Goal: Task Accomplishment & Management: Manage account settings

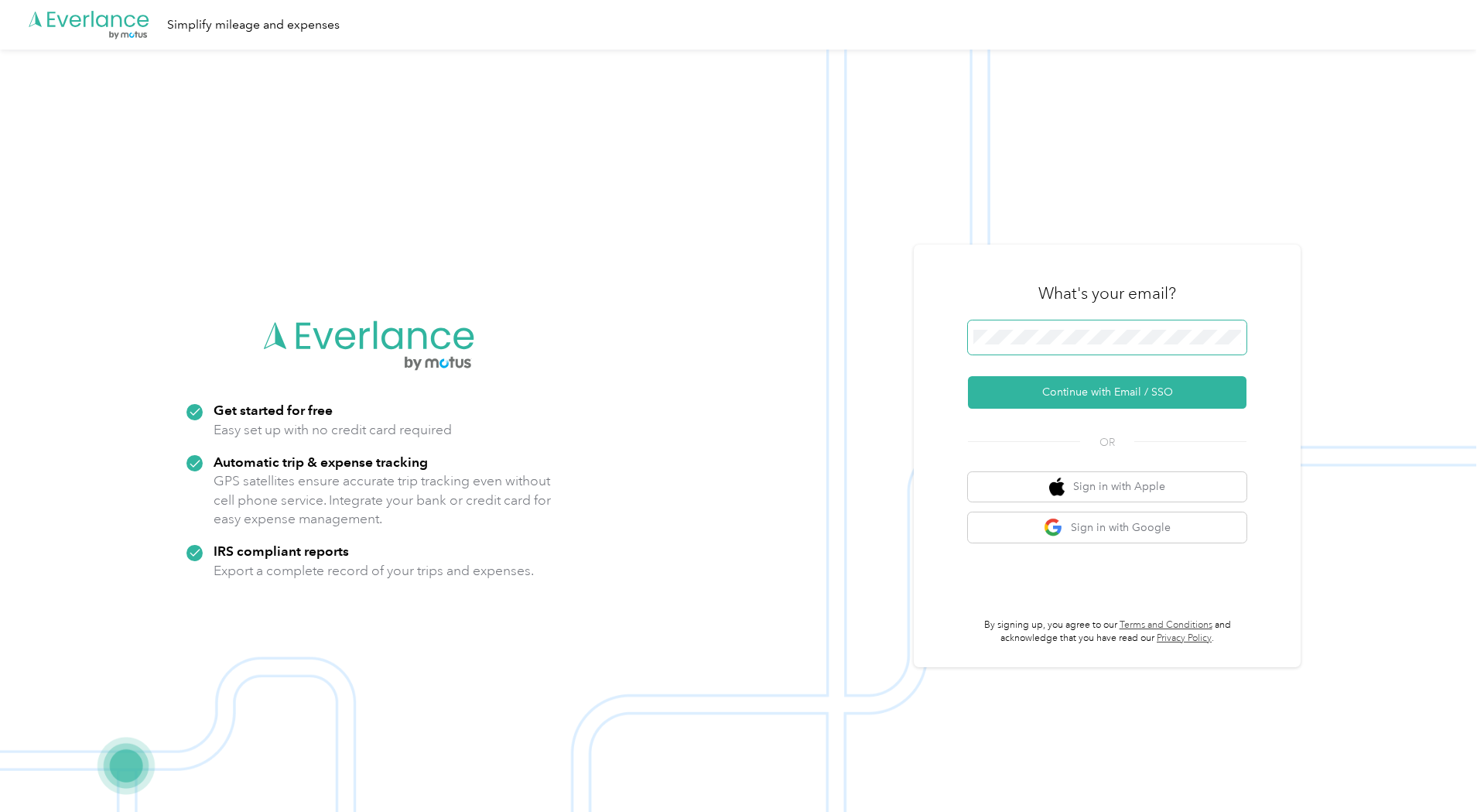
click at [1012, 346] on span at bounding box center [1108, 338] width 279 height 34
click at [1134, 394] on button "Continue with Email / SSO" at bounding box center [1108, 393] width 279 height 32
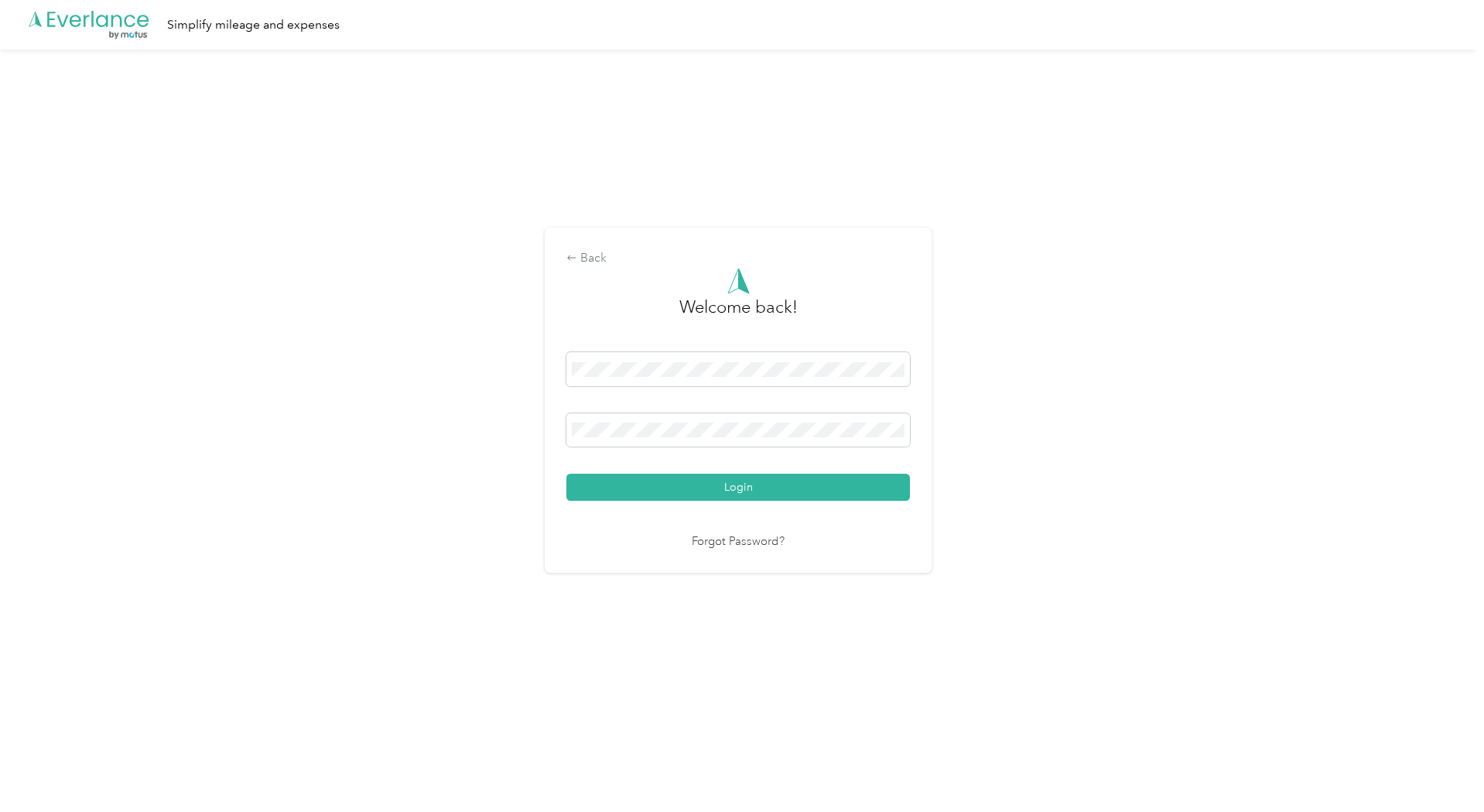
click at [1004, 237] on div "Back Welcome back! Login Forgot Password?" at bounding box center [738, 406] width 1477 height 714
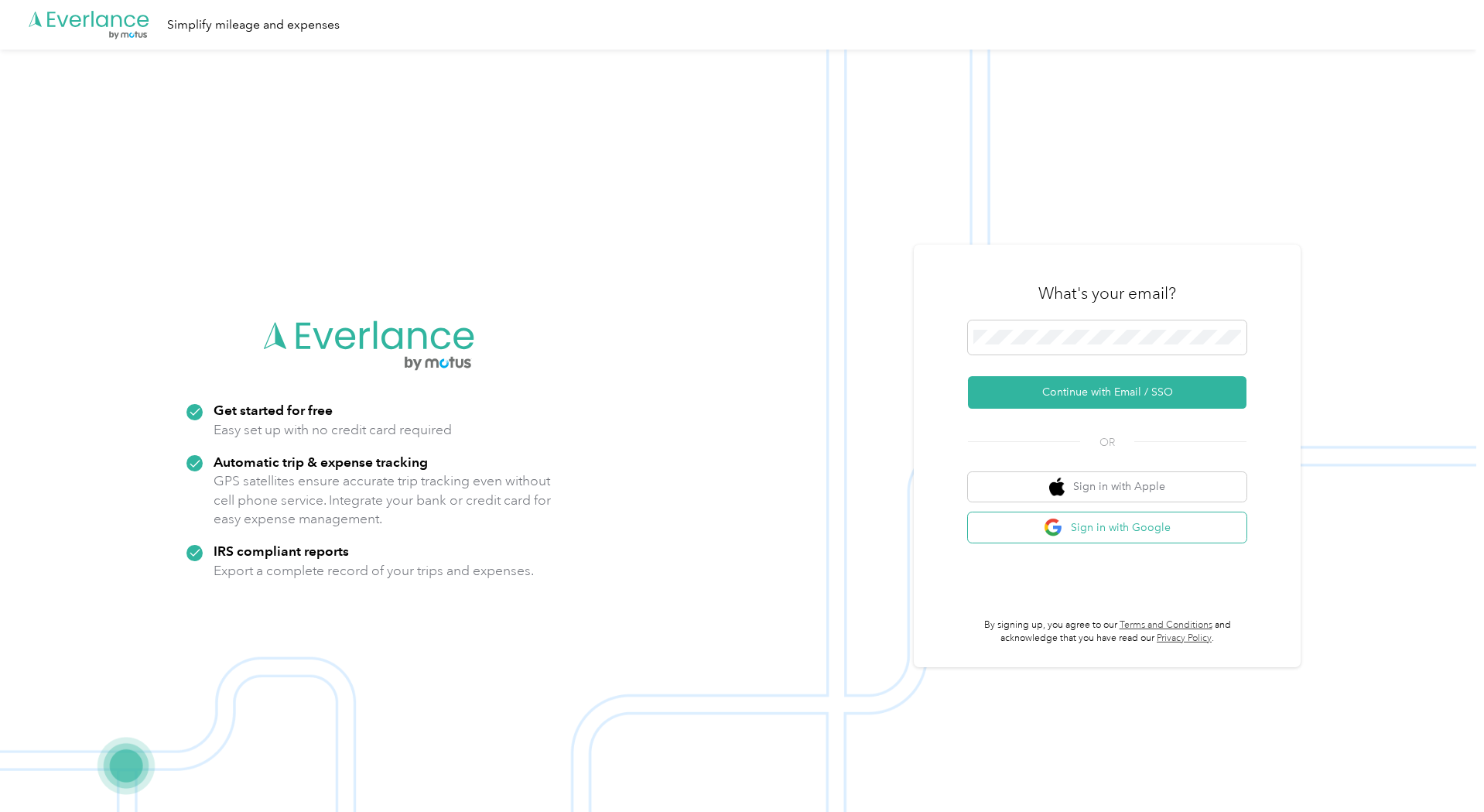
click at [1153, 525] on button "Sign in with Google" at bounding box center [1108, 527] width 279 height 30
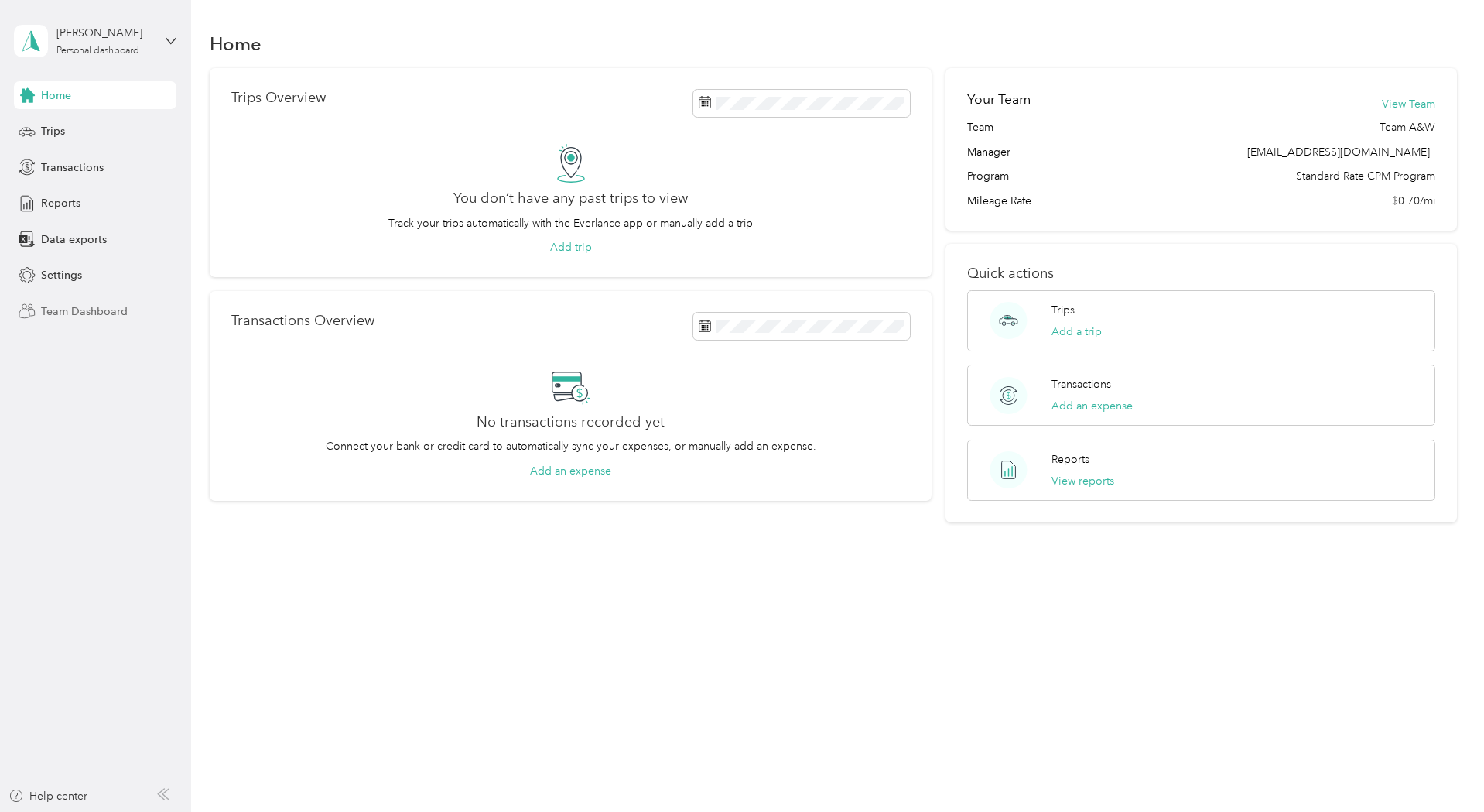
click at [87, 307] on span "Team Dashboard" at bounding box center [84, 312] width 87 height 16
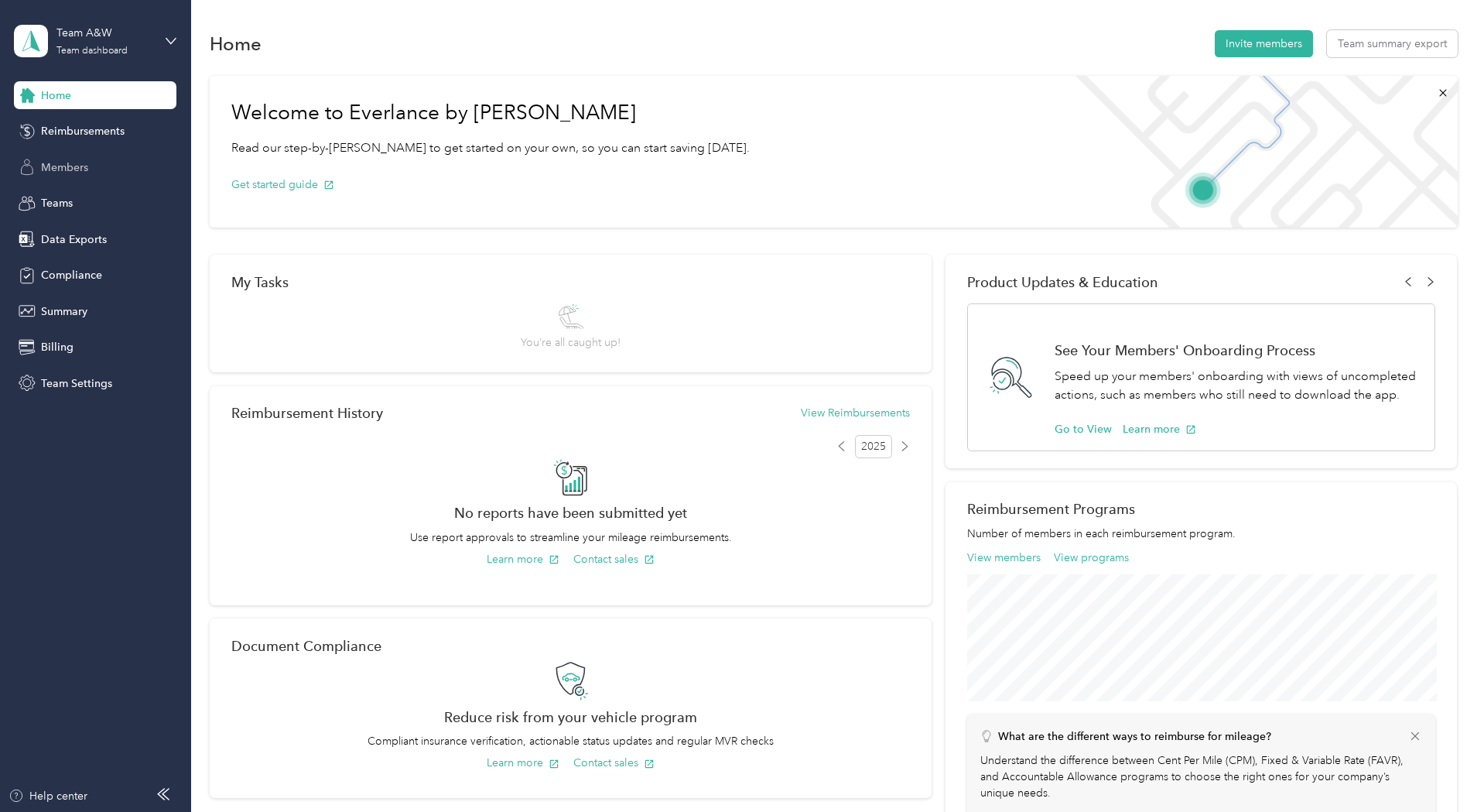
click at [51, 165] on span "Members" at bounding box center [65, 168] width 47 height 16
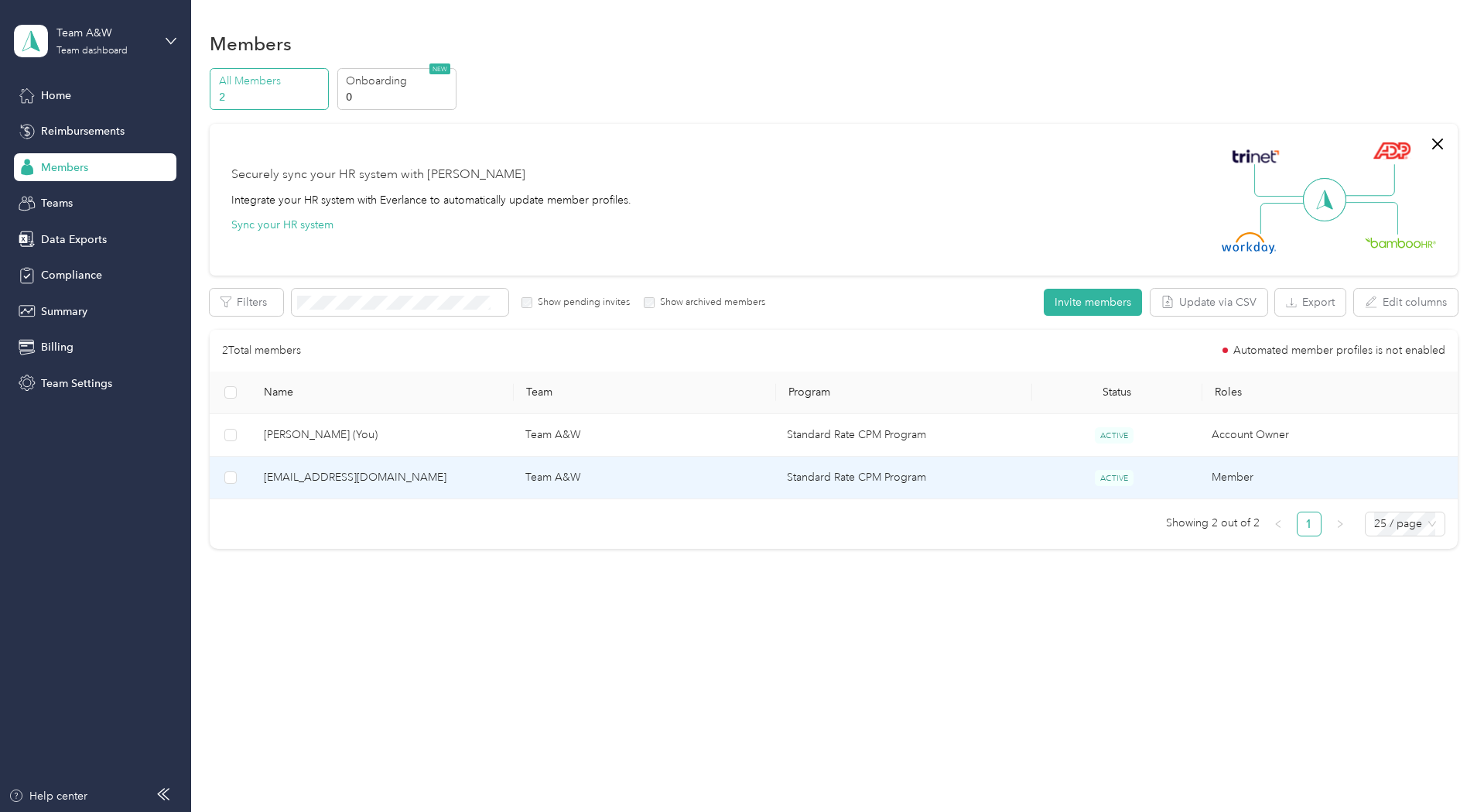
click at [834, 474] on td "Standard Rate CPM Program" at bounding box center [902, 478] width 254 height 43
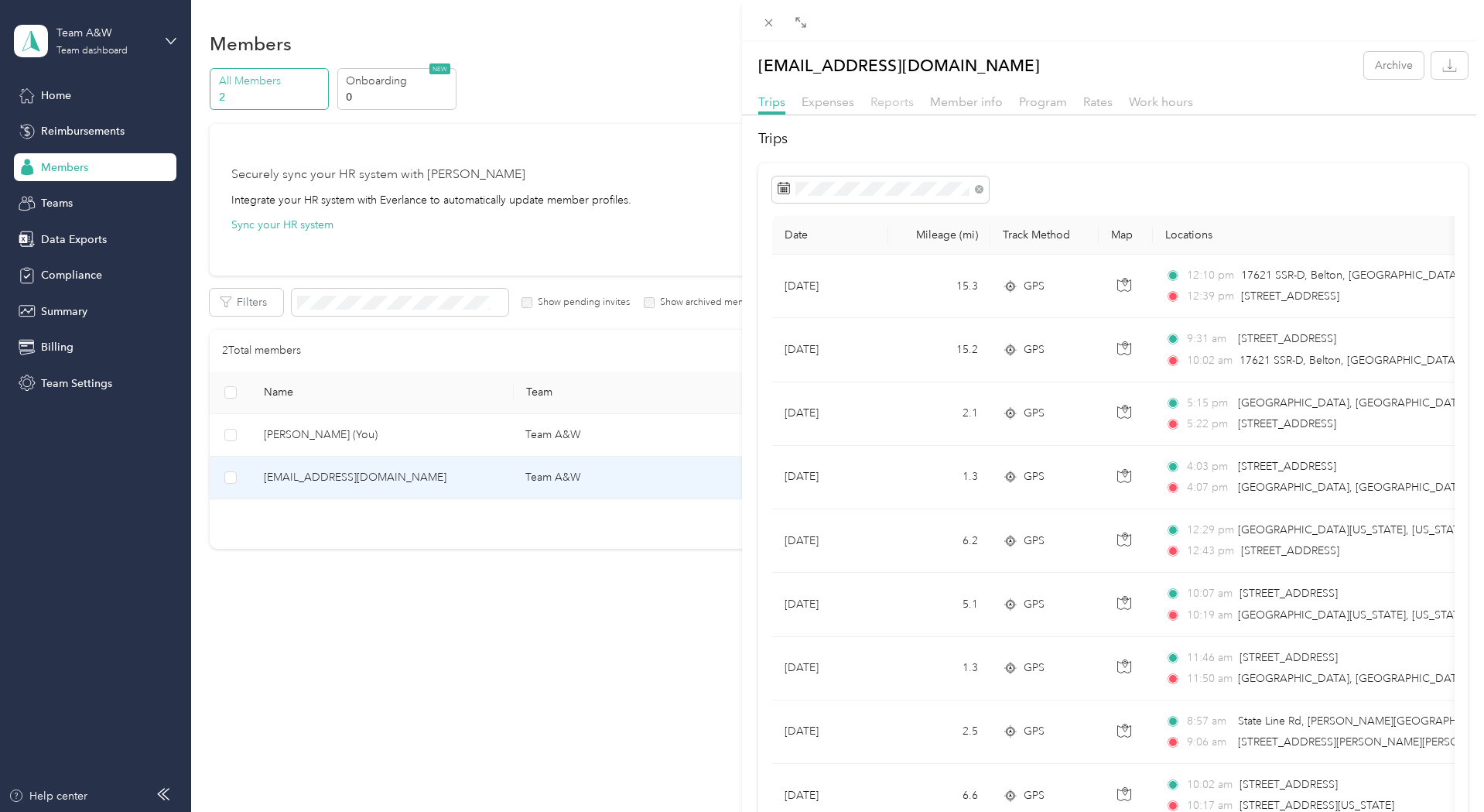
click at [906, 105] on span "Reports" at bounding box center [892, 102] width 44 height 15
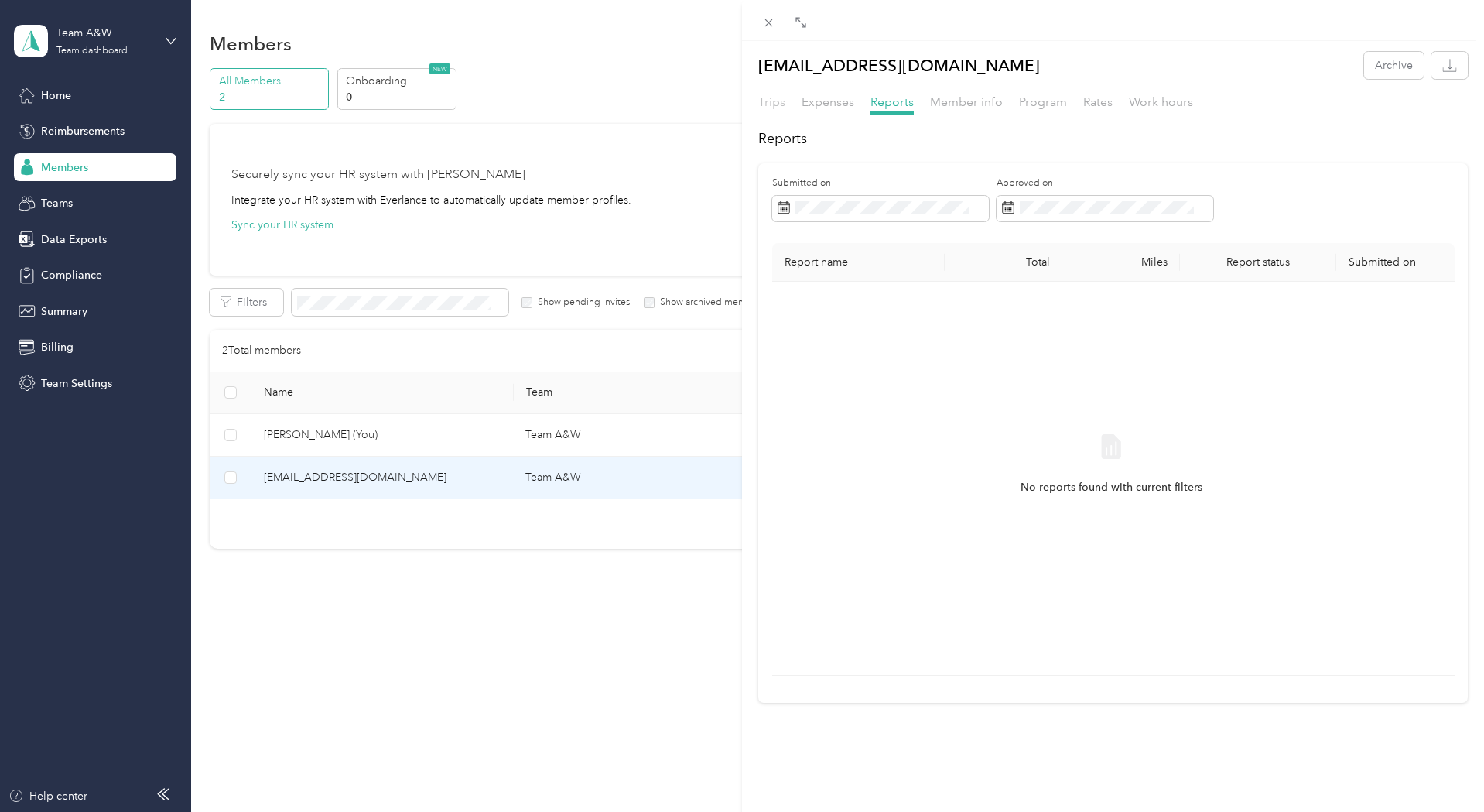
click at [775, 100] on span "Trips" at bounding box center [772, 102] width 27 height 15
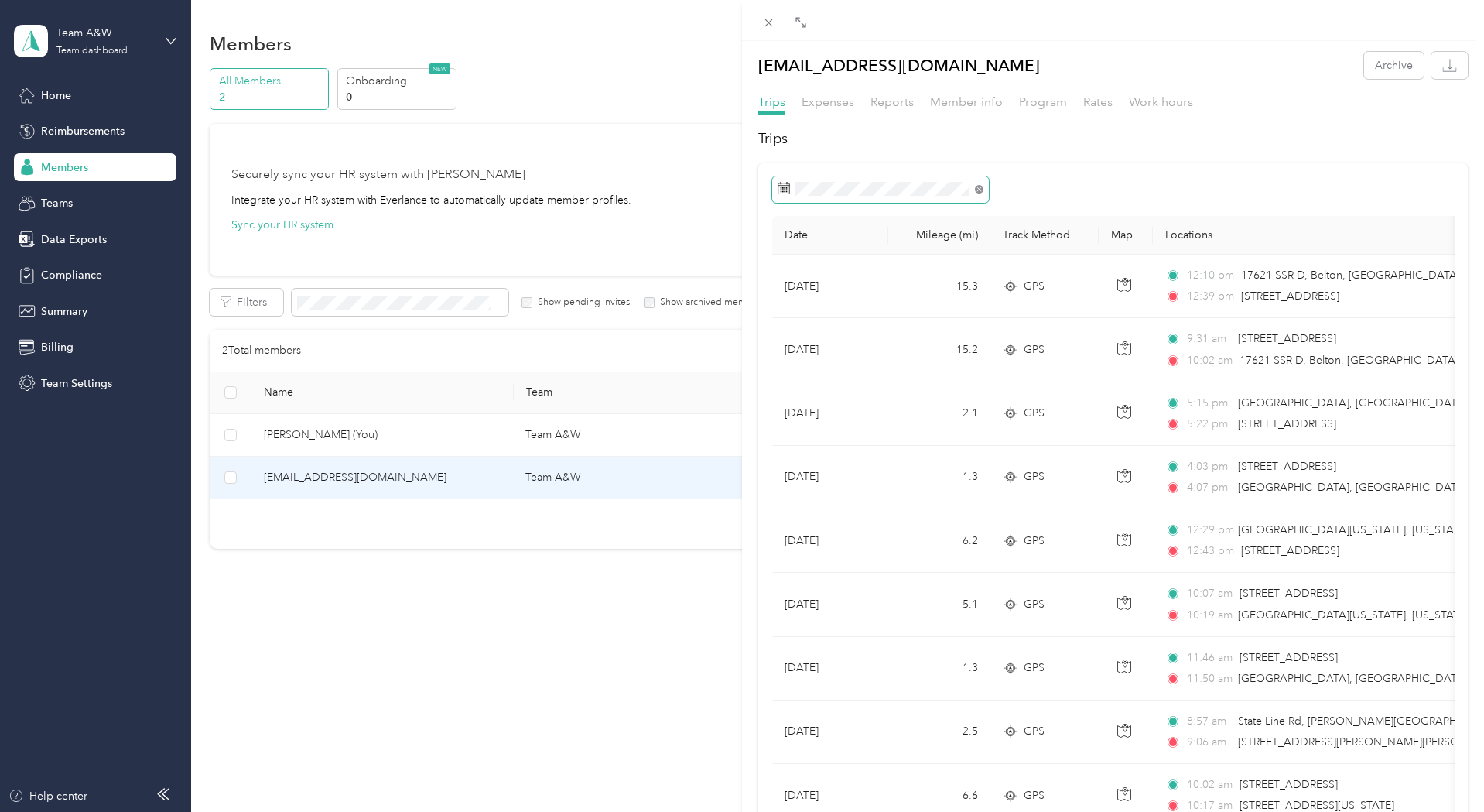
click at [980, 188] on icon at bounding box center [979, 189] width 9 height 9
click at [810, 379] on div "15" at bounding box center [813, 380] width 20 height 19
click at [895, 407] on div "26" at bounding box center [893, 404] width 20 height 19
click at [895, 104] on span "Reports" at bounding box center [892, 102] width 44 height 15
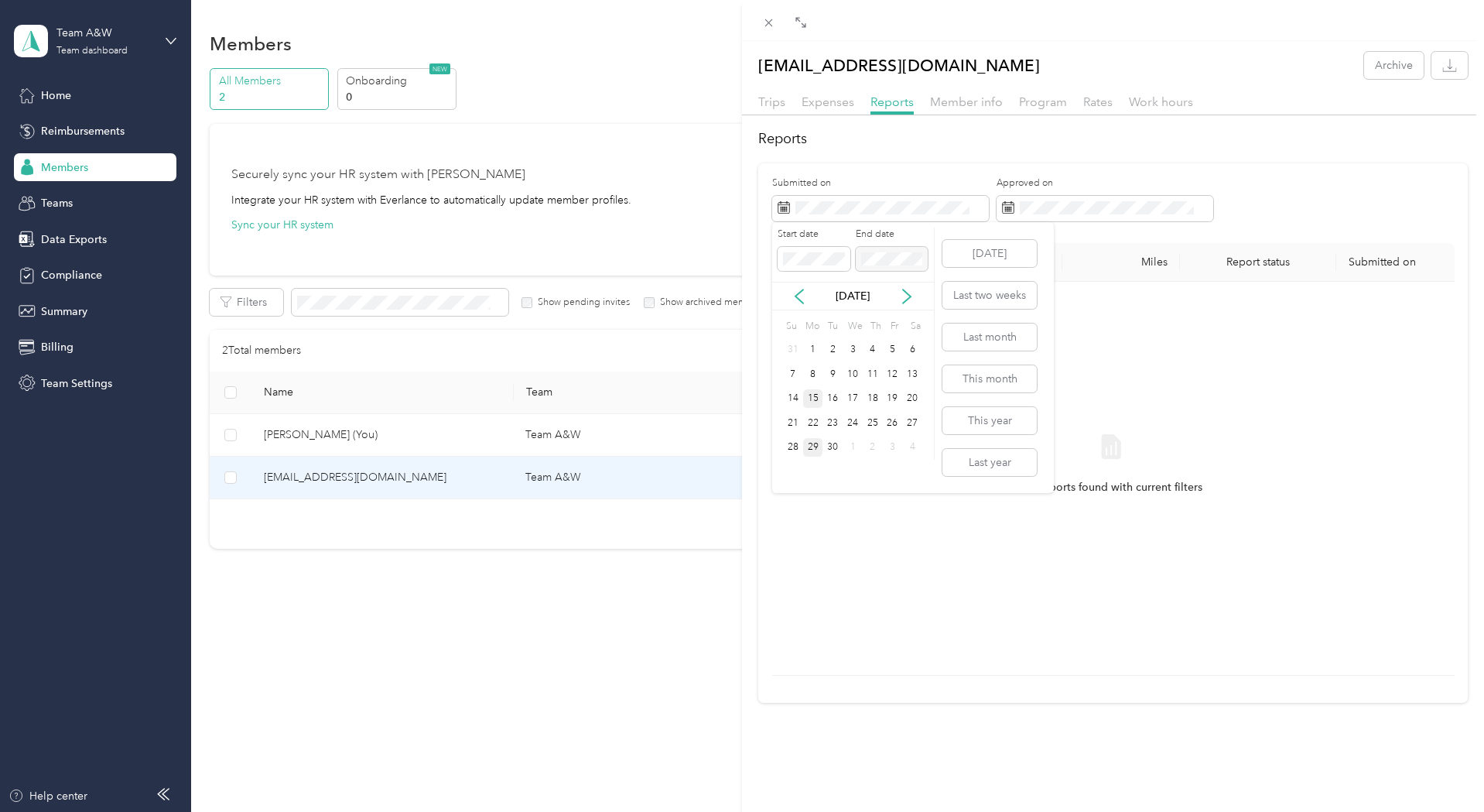
click at [814, 401] on div "15" at bounding box center [813, 399] width 20 height 19
click at [893, 425] on div "26" at bounding box center [893, 423] width 20 height 19
click at [1101, 96] on span "Rates" at bounding box center [1098, 102] width 29 height 15
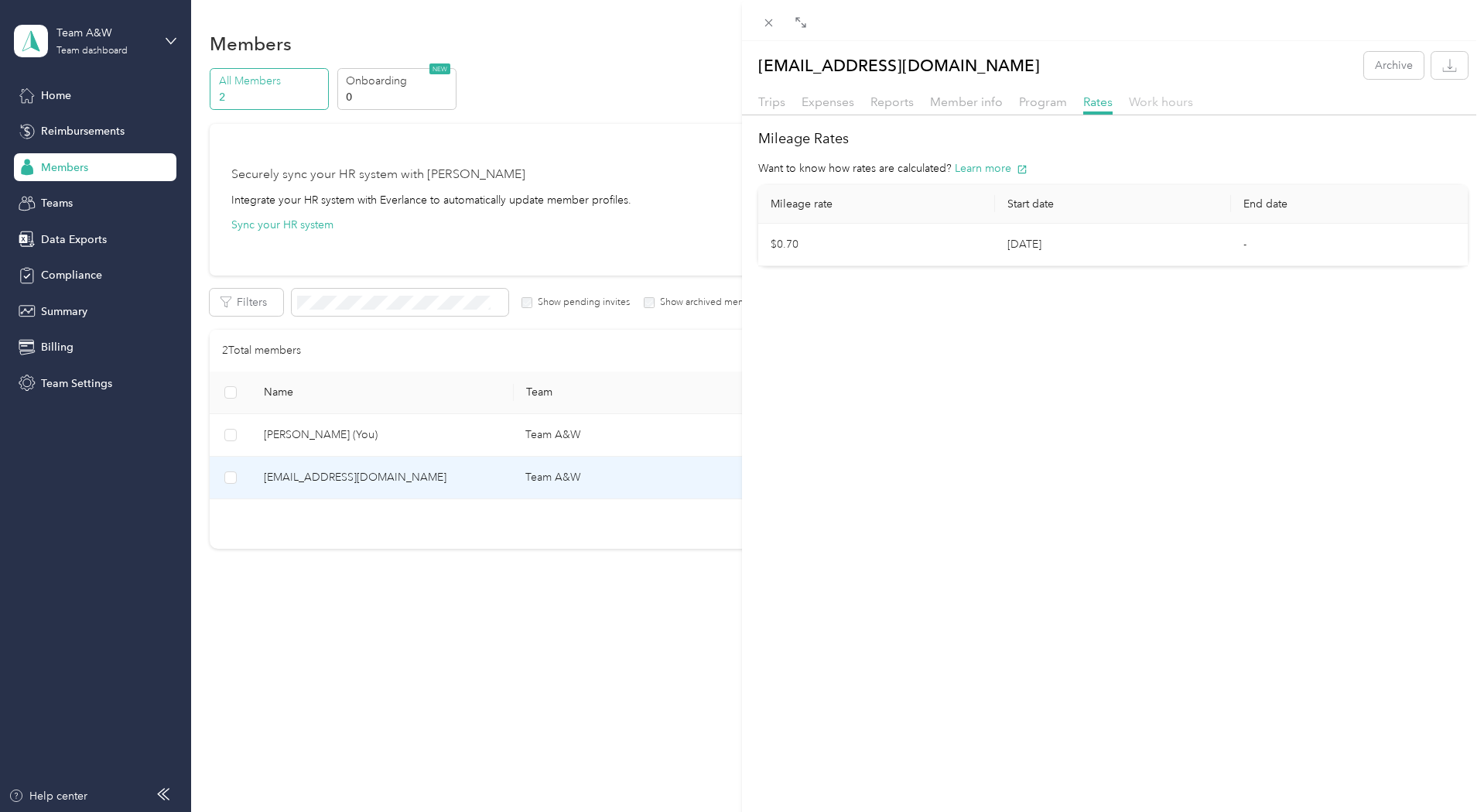
click at [1154, 98] on span "Work hours" at bounding box center [1161, 102] width 64 height 15
click at [1045, 104] on span "Program" at bounding box center [1043, 102] width 48 height 15
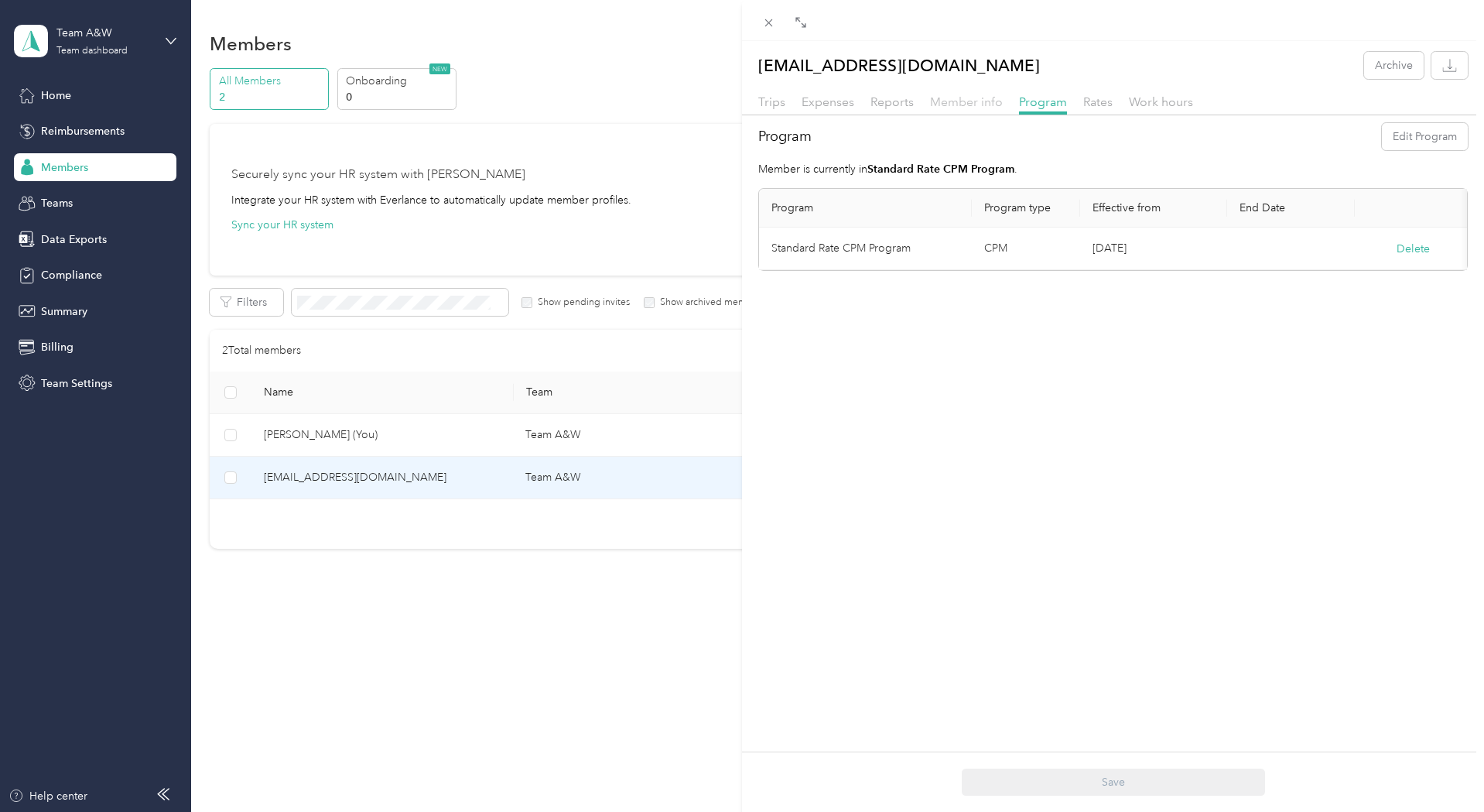
click at [977, 101] on span "Member info" at bounding box center [967, 102] width 73 height 15
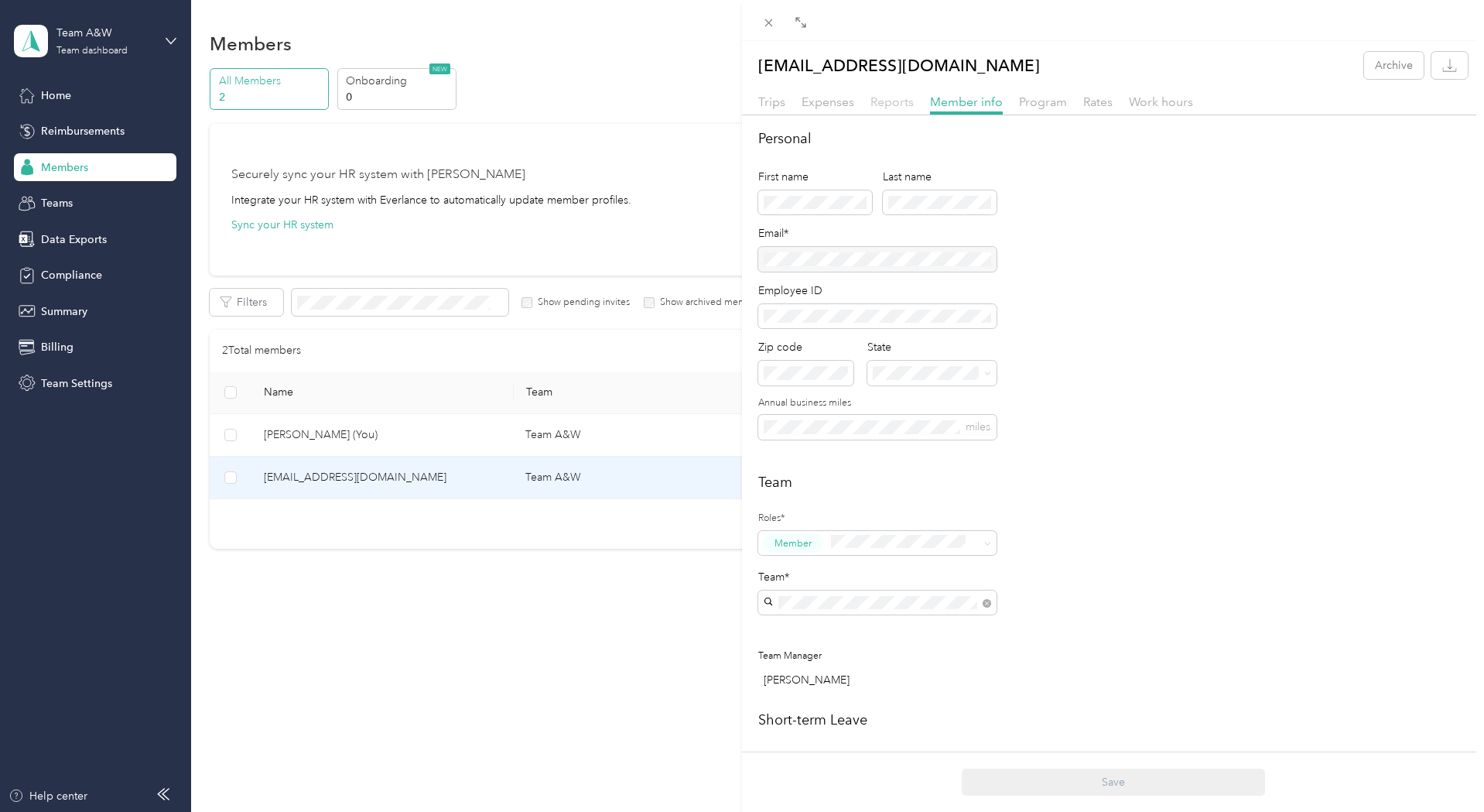
click at [884, 96] on span "Reports" at bounding box center [892, 102] width 44 height 15
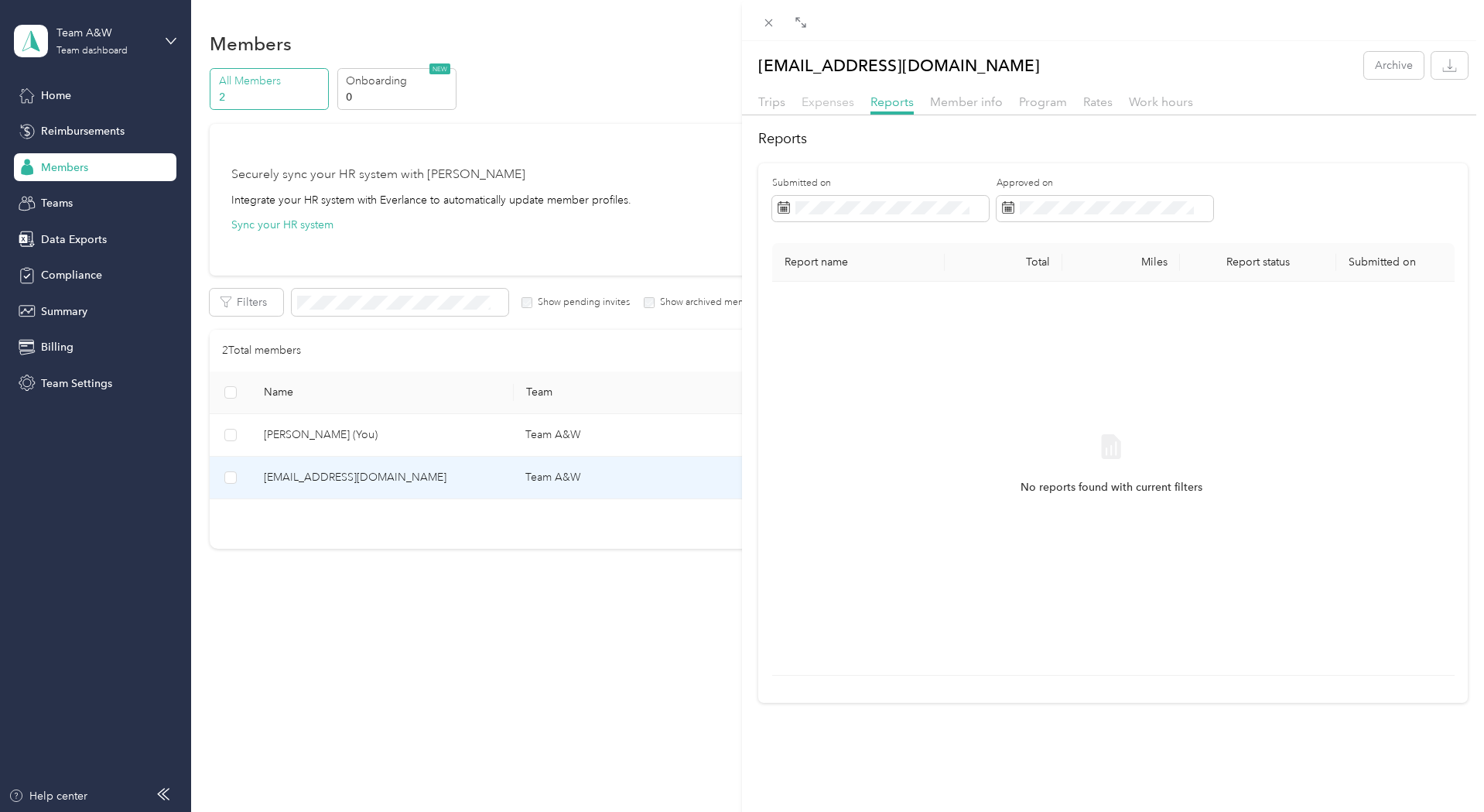
click at [840, 104] on span "Expenses" at bounding box center [827, 102] width 53 height 15
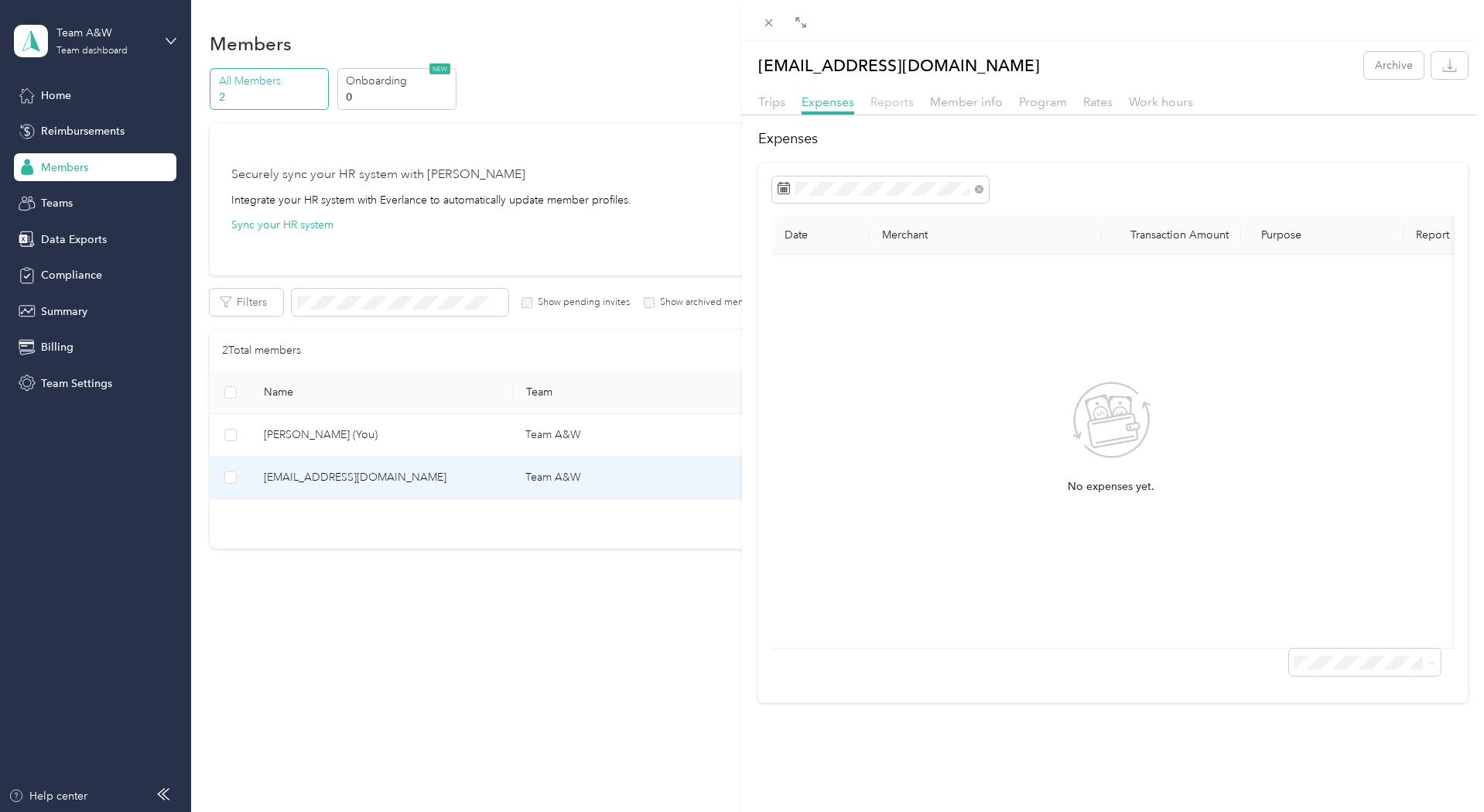
click at [884, 96] on span "Reports" at bounding box center [892, 102] width 44 height 15
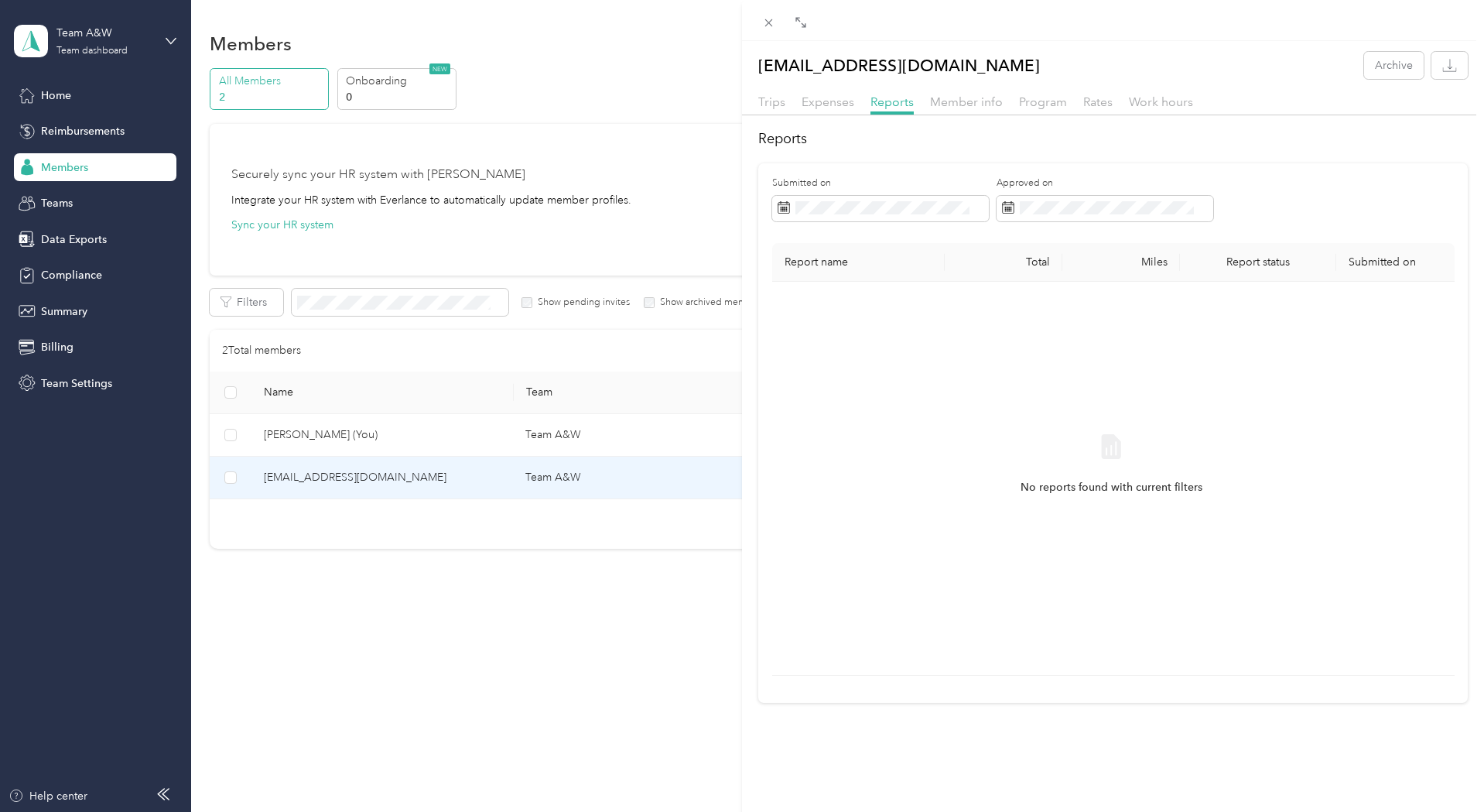
click at [62, 244] on div "[EMAIL_ADDRESS][DOMAIN_NAME] Archive Trips Expenses Reports Member info Program…" at bounding box center [742, 406] width 1484 height 812
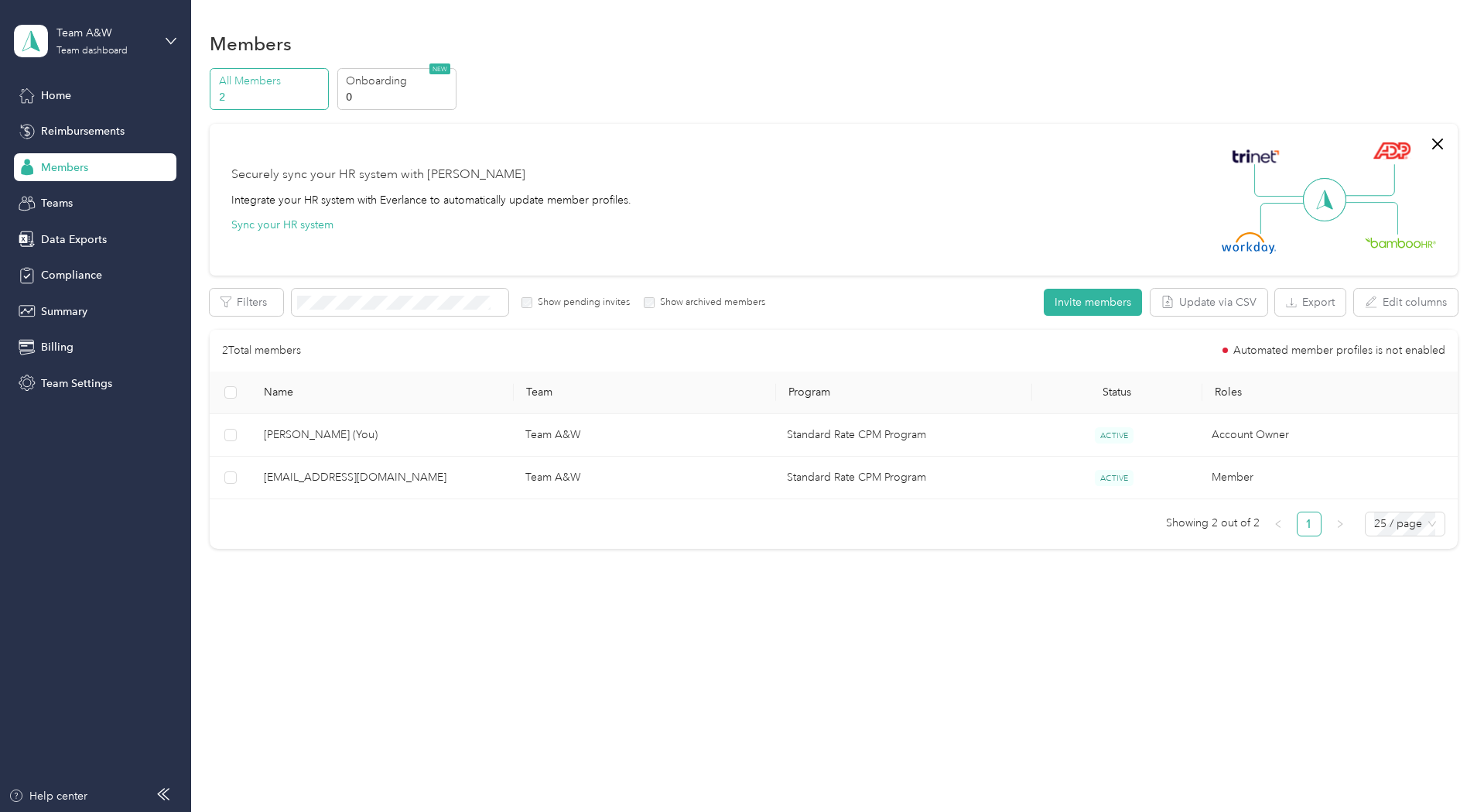
click at [66, 240] on div at bounding box center [742, 406] width 1484 height 812
click at [66, 317] on span "Summary" at bounding box center [64, 312] width 46 height 16
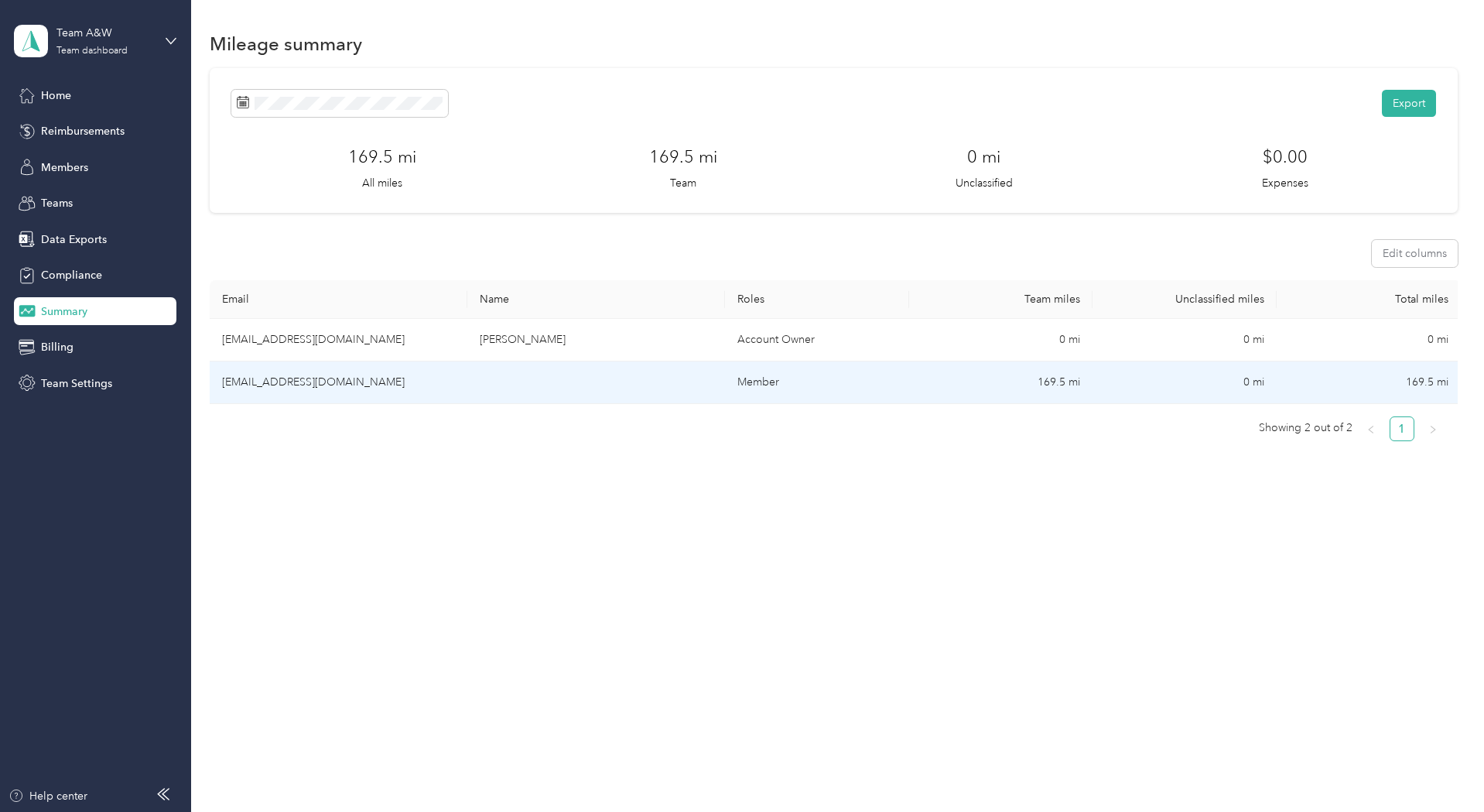
click at [776, 385] on td "Member" at bounding box center [817, 382] width 184 height 43
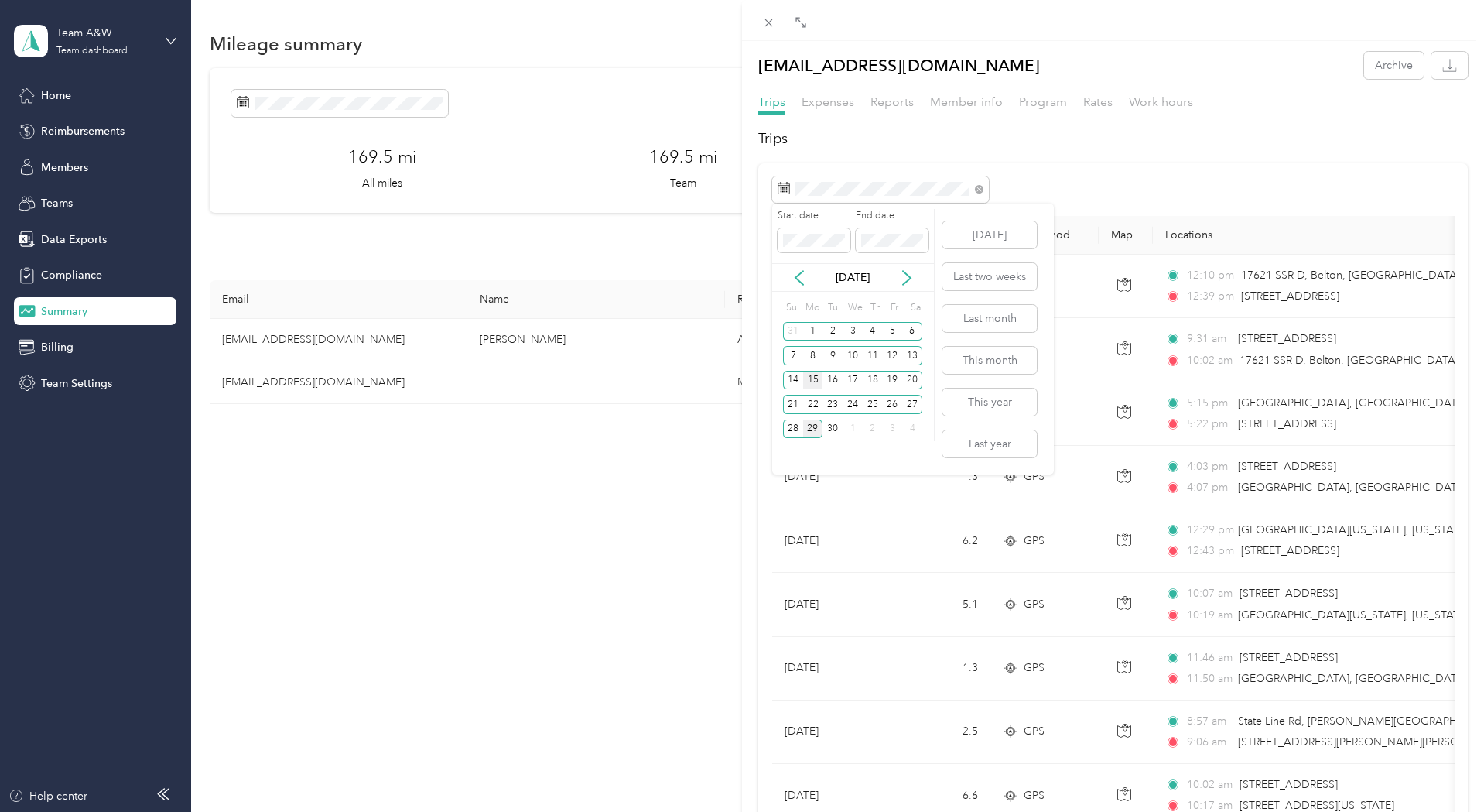
click at [810, 380] on div "15" at bounding box center [813, 380] width 20 height 19
click at [894, 405] on div "26" at bounding box center [893, 404] width 20 height 19
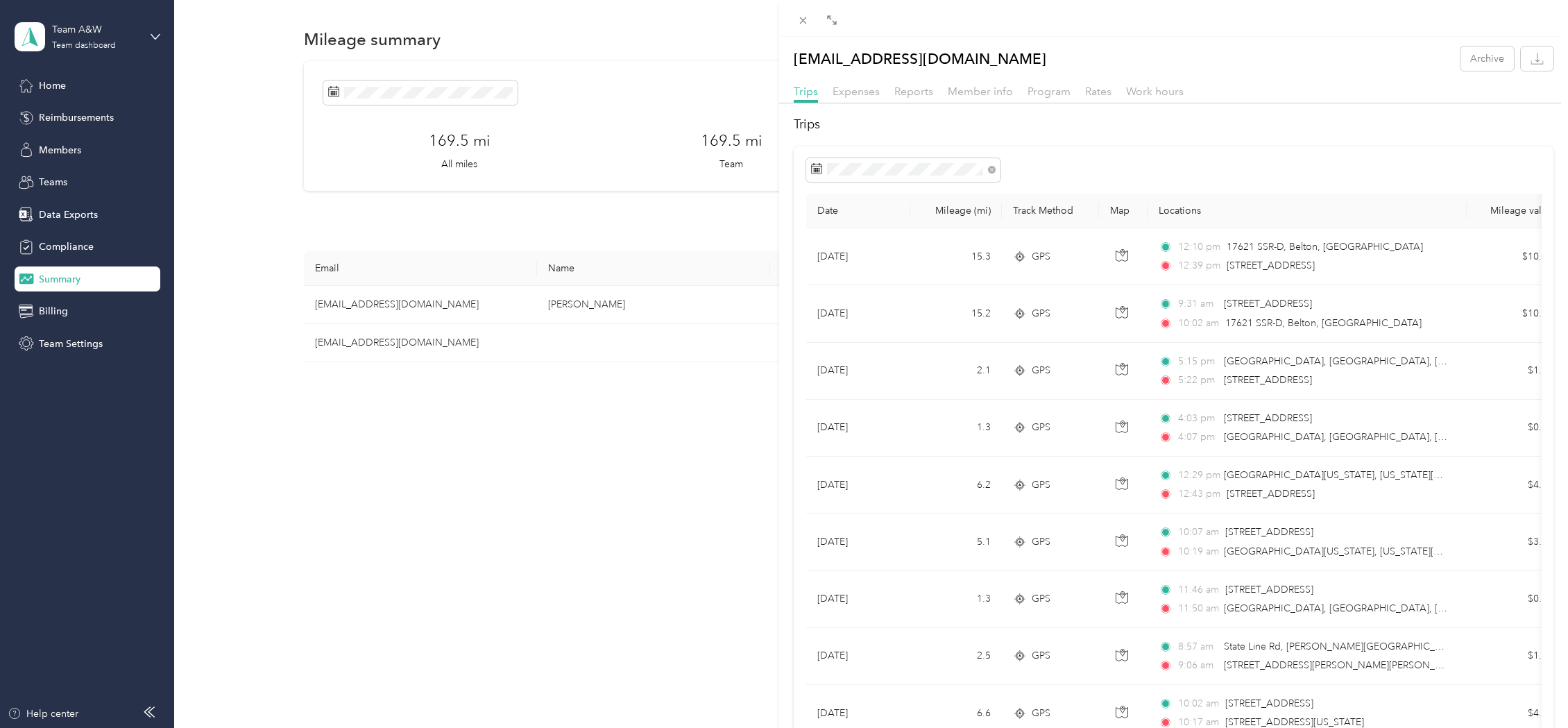
click at [111, 34] on div "[EMAIL_ADDRESS][DOMAIN_NAME] Archive Trips Expenses Reports Member info Program…" at bounding box center [784, 364] width 1568 height 728
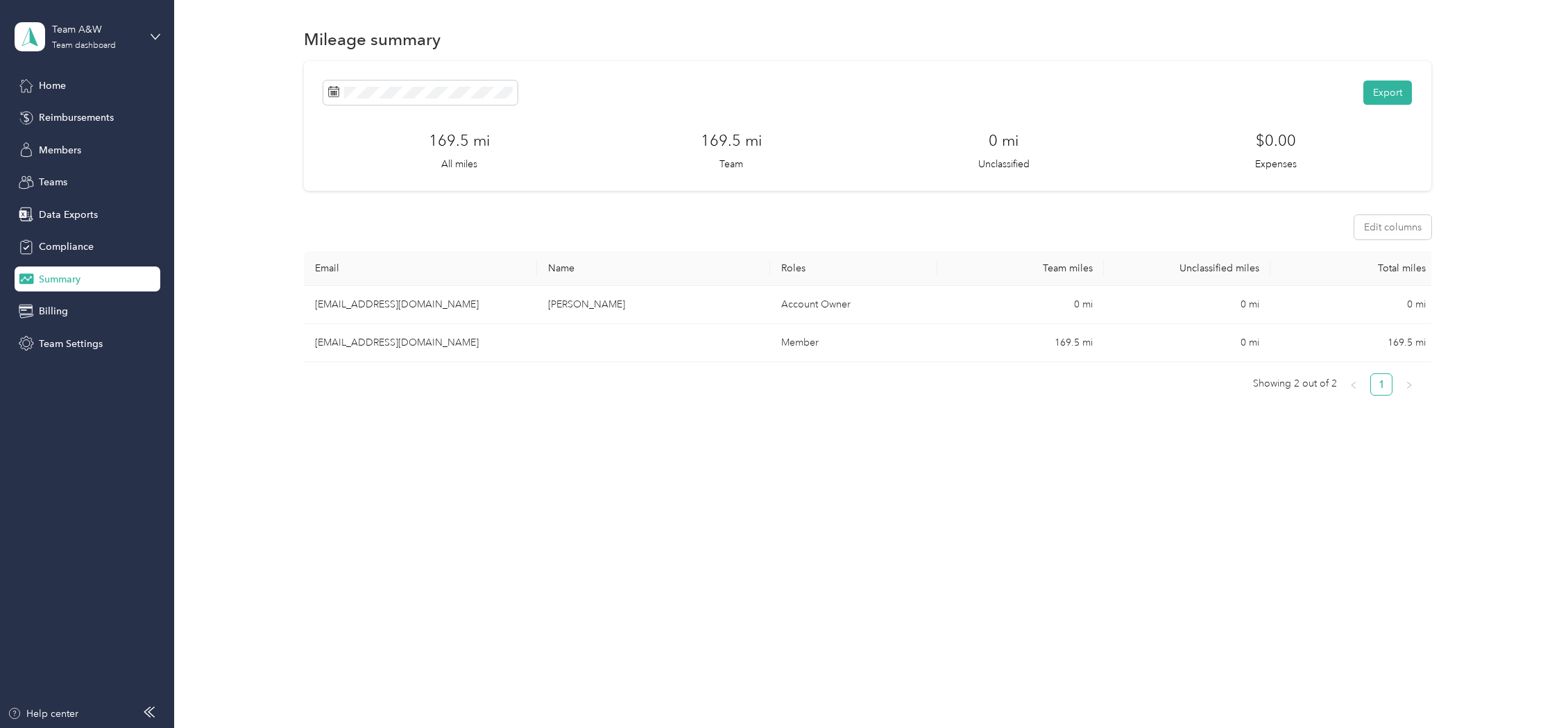
drag, startPoint x: 105, startPoint y: 34, endPoint x: 130, endPoint y: 33, distance: 25.0
click at [113, 33] on div at bounding box center [784, 364] width 1568 height 728
click at [156, 39] on icon at bounding box center [155, 36] width 9 height 9
click at [86, 396] on aside "Team A&W Team dashboard Home Reimbursements Members Teams Data Exports Complian…" at bounding box center [87, 364] width 174 height 728
click at [67, 347] on span "Team Settings" at bounding box center [71, 344] width 64 height 15
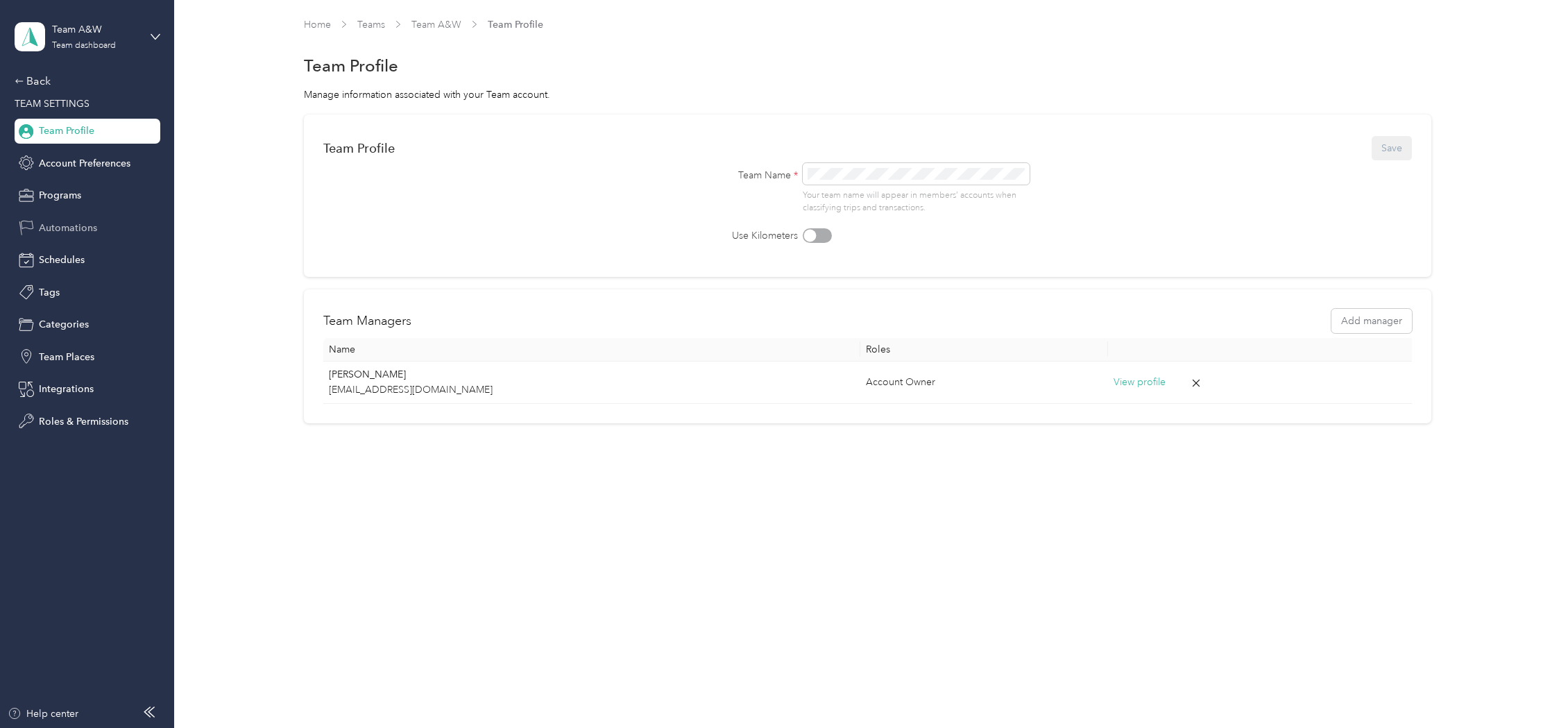
click at [63, 227] on span "Automations" at bounding box center [68, 228] width 58 height 15
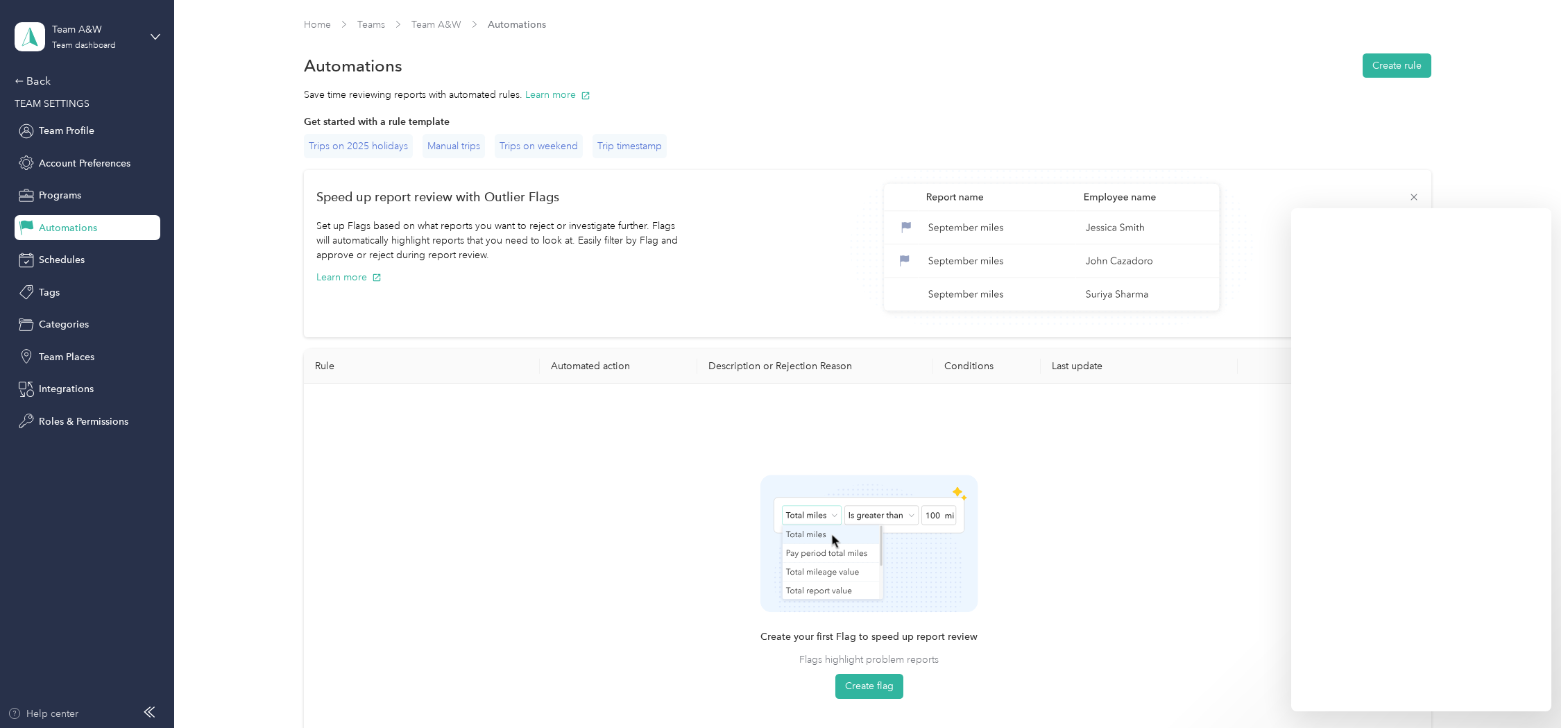
click at [55, 712] on div "Help center" at bounding box center [43, 713] width 70 height 15
click at [72, 135] on span "Team Profile" at bounding box center [67, 131] width 55 height 15
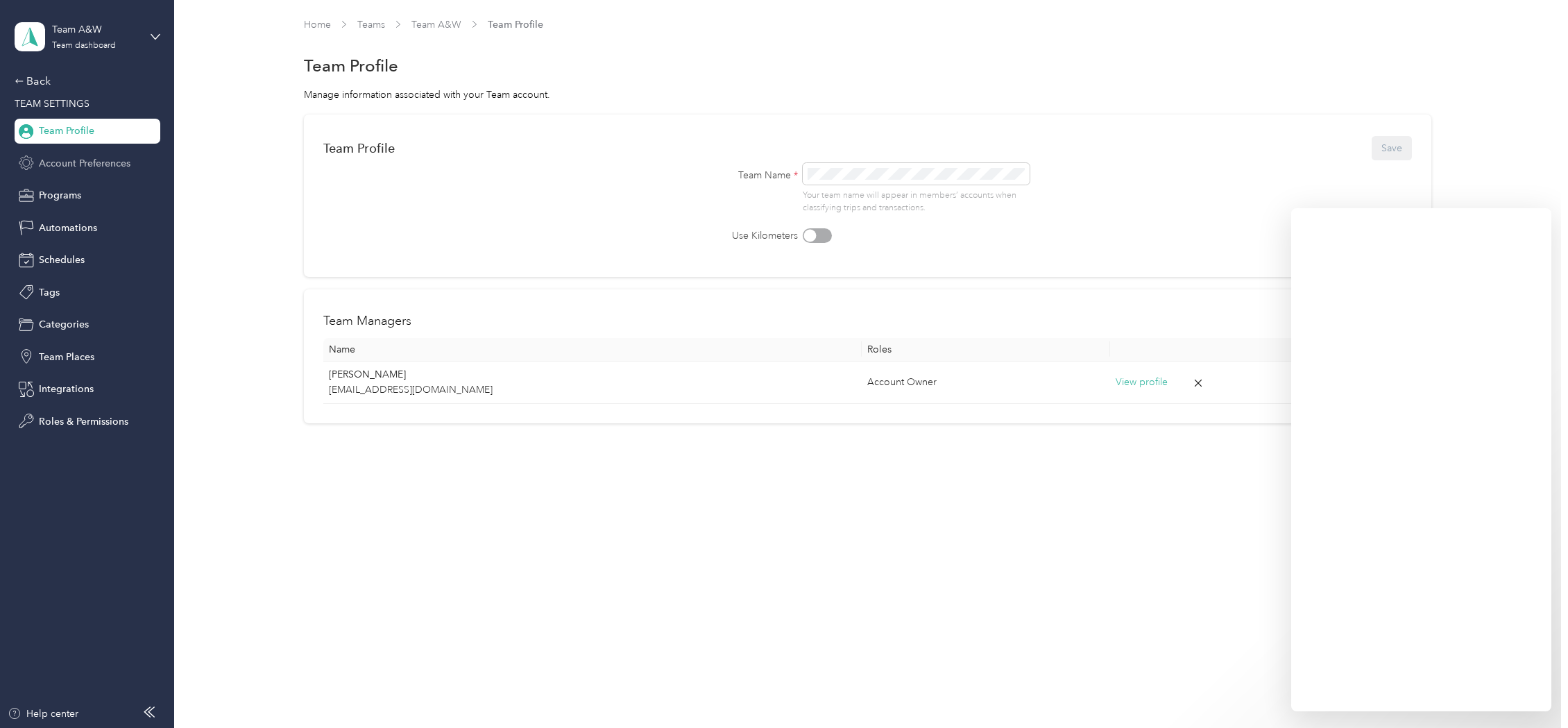
click at [75, 168] on span "Account Preferences" at bounding box center [85, 163] width 91 height 15
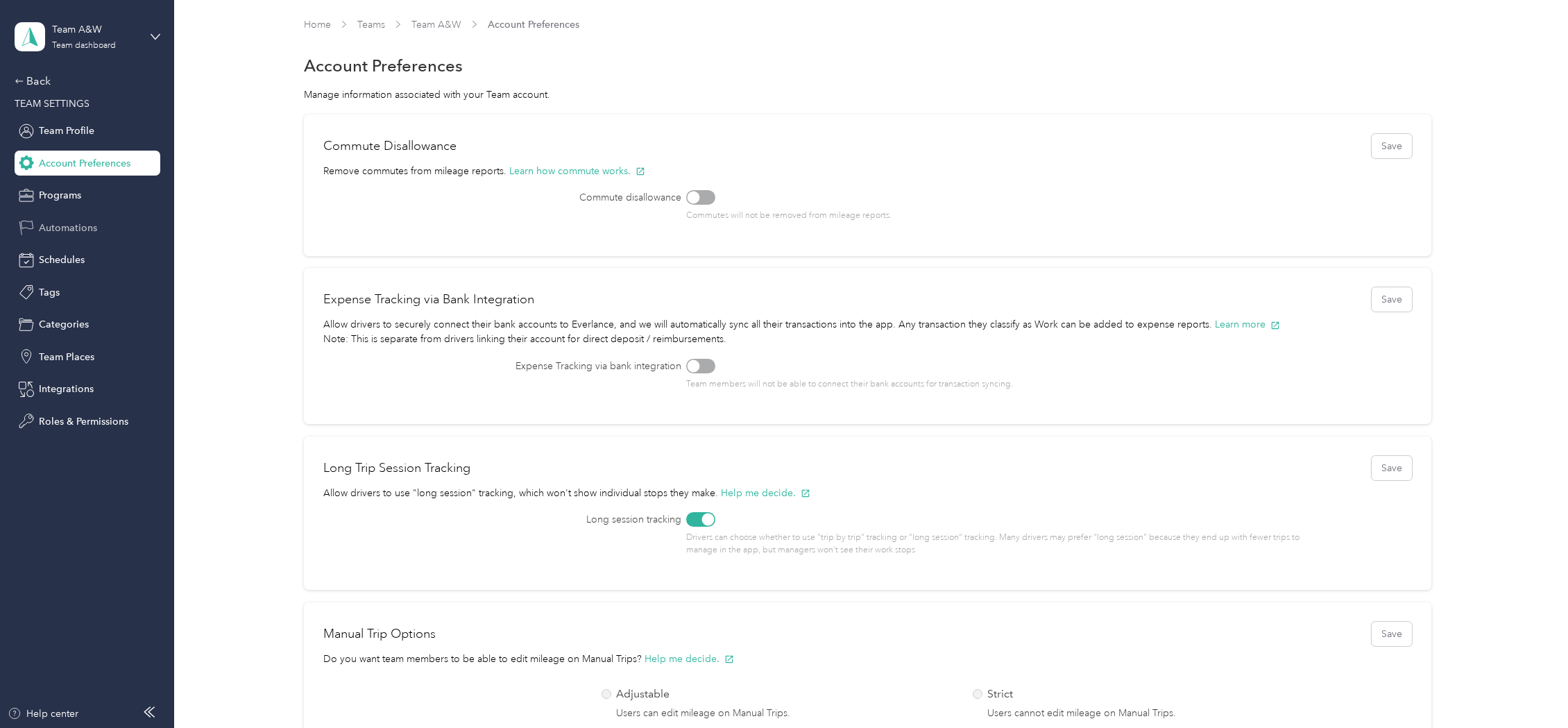
click at [68, 232] on span "Automations" at bounding box center [68, 228] width 58 height 15
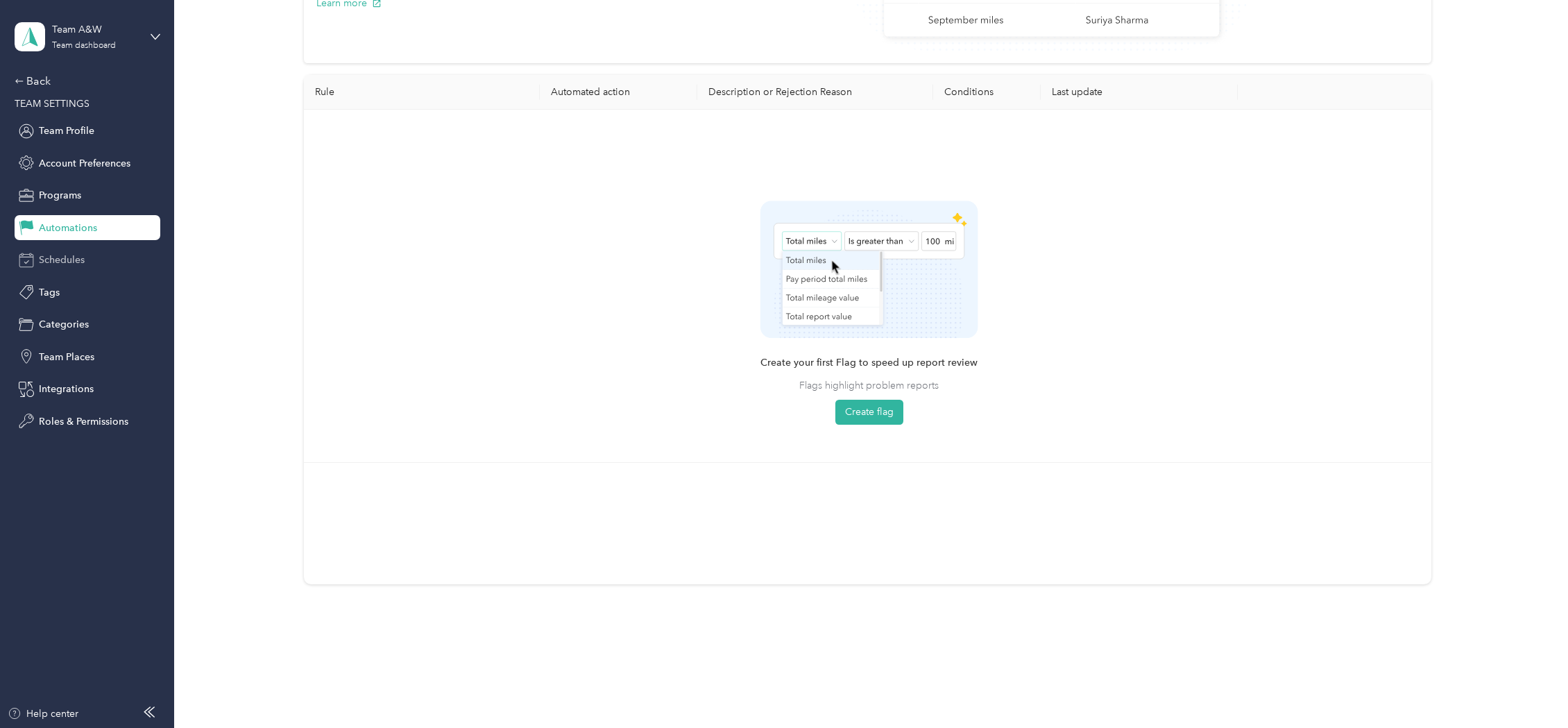
click at [70, 262] on span "Schedules" at bounding box center [62, 260] width 46 height 15
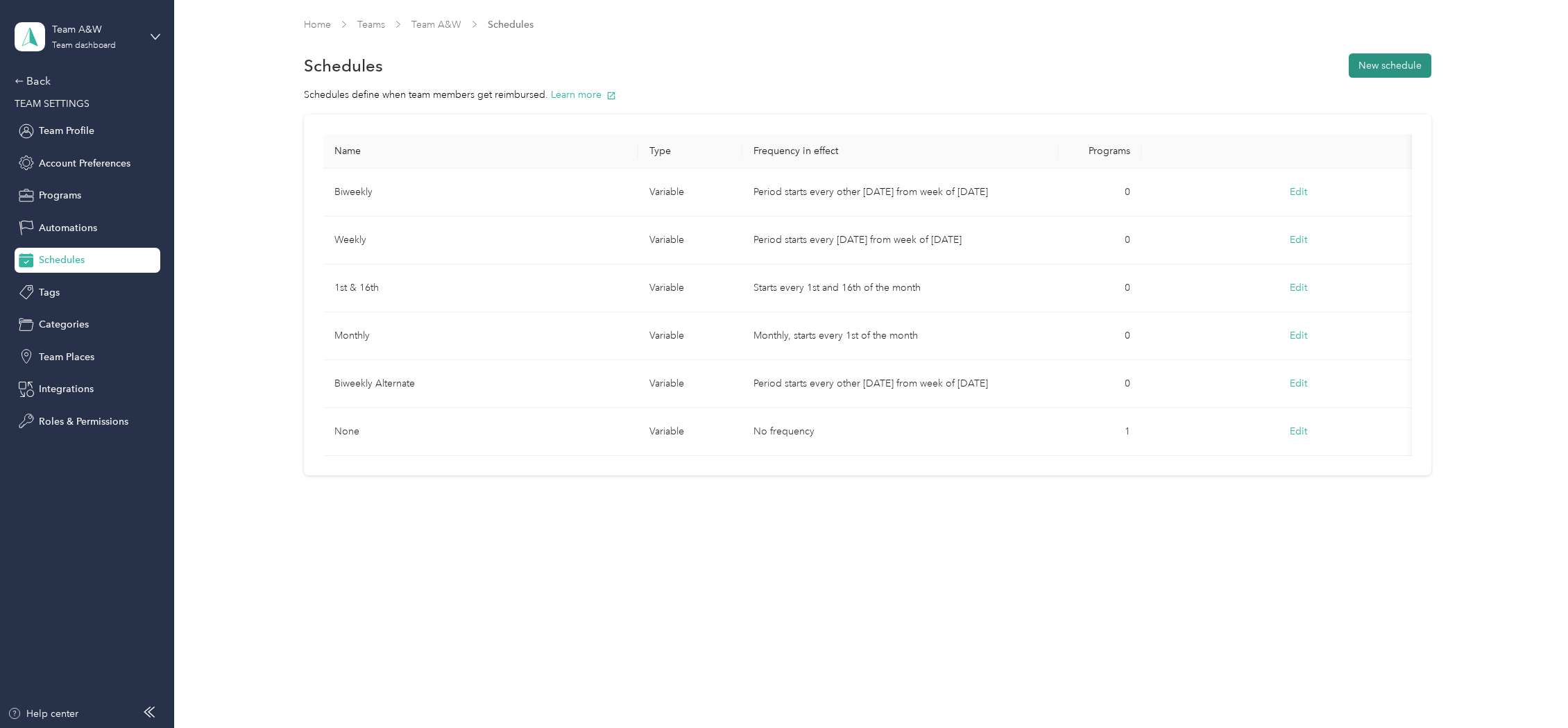
click at [1330, 60] on button "New schedule" at bounding box center [1390, 65] width 83 height 24
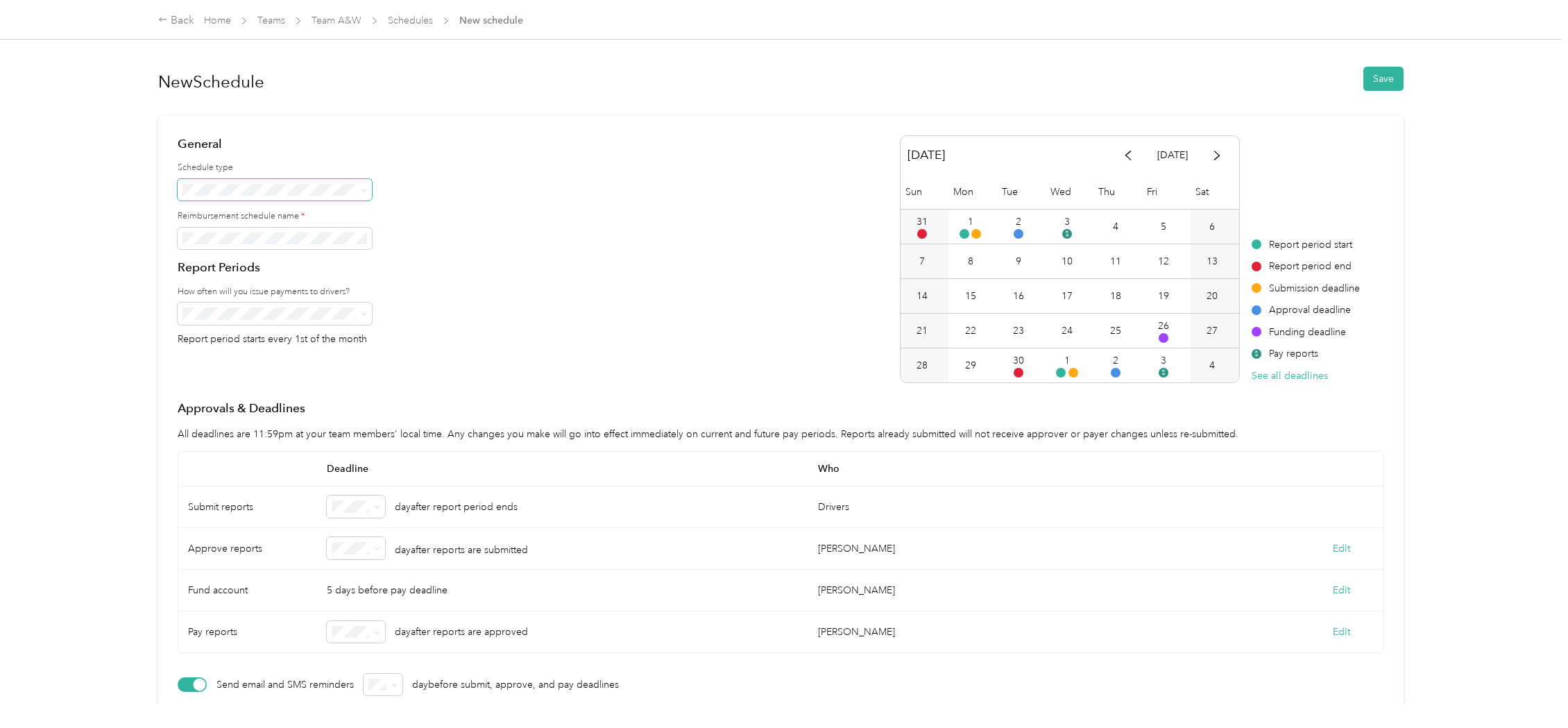
click at [235, 179] on span at bounding box center [275, 190] width 195 height 23
click at [313, 179] on span at bounding box center [275, 190] width 195 height 23
click at [294, 243] on li "Fixed" at bounding box center [275, 237] width 195 height 24
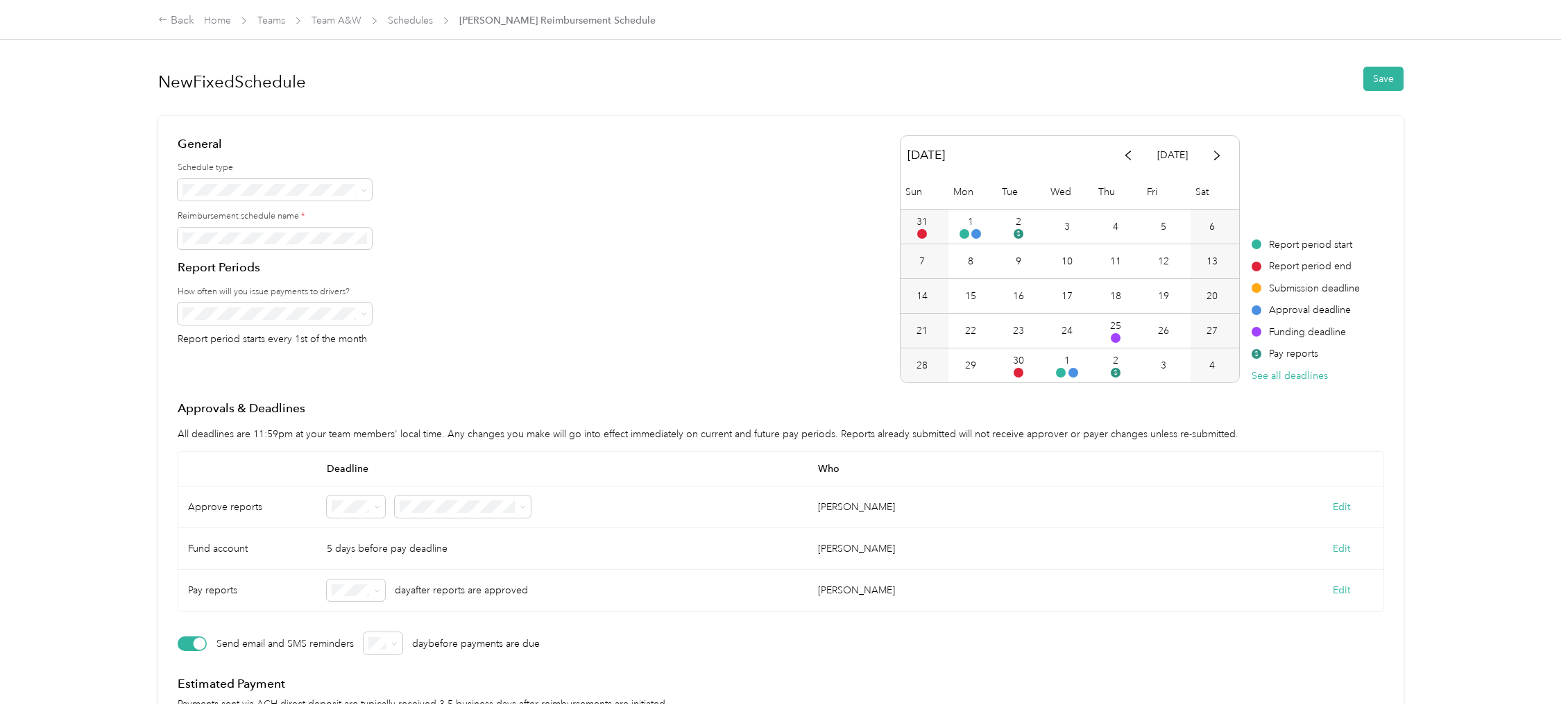
click at [515, 290] on div "General Schedule type Reimbursement schedule name * Report Periods How often wi…" at bounding box center [781, 258] width 1206 height 248
click at [332, 319] on span at bounding box center [275, 314] width 195 height 23
click at [365, 315] on icon at bounding box center [364, 314] width 7 height 7
click at [237, 404] on div "Biweekly" at bounding box center [274, 409] width 175 height 15
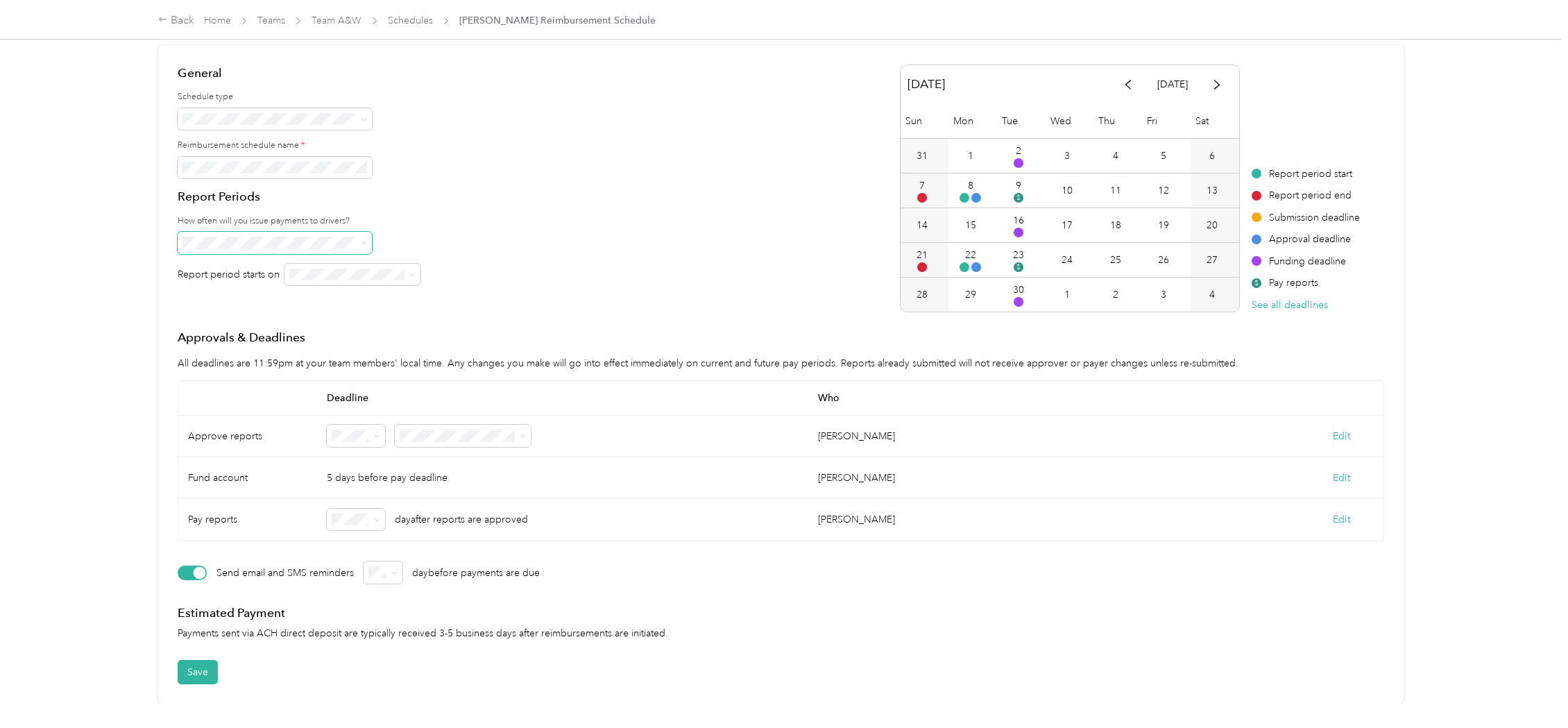
scroll to position [73, 0]
click at [1330, 476] on button "Edit" at bounding box center [1342, 478] width 17 height 15
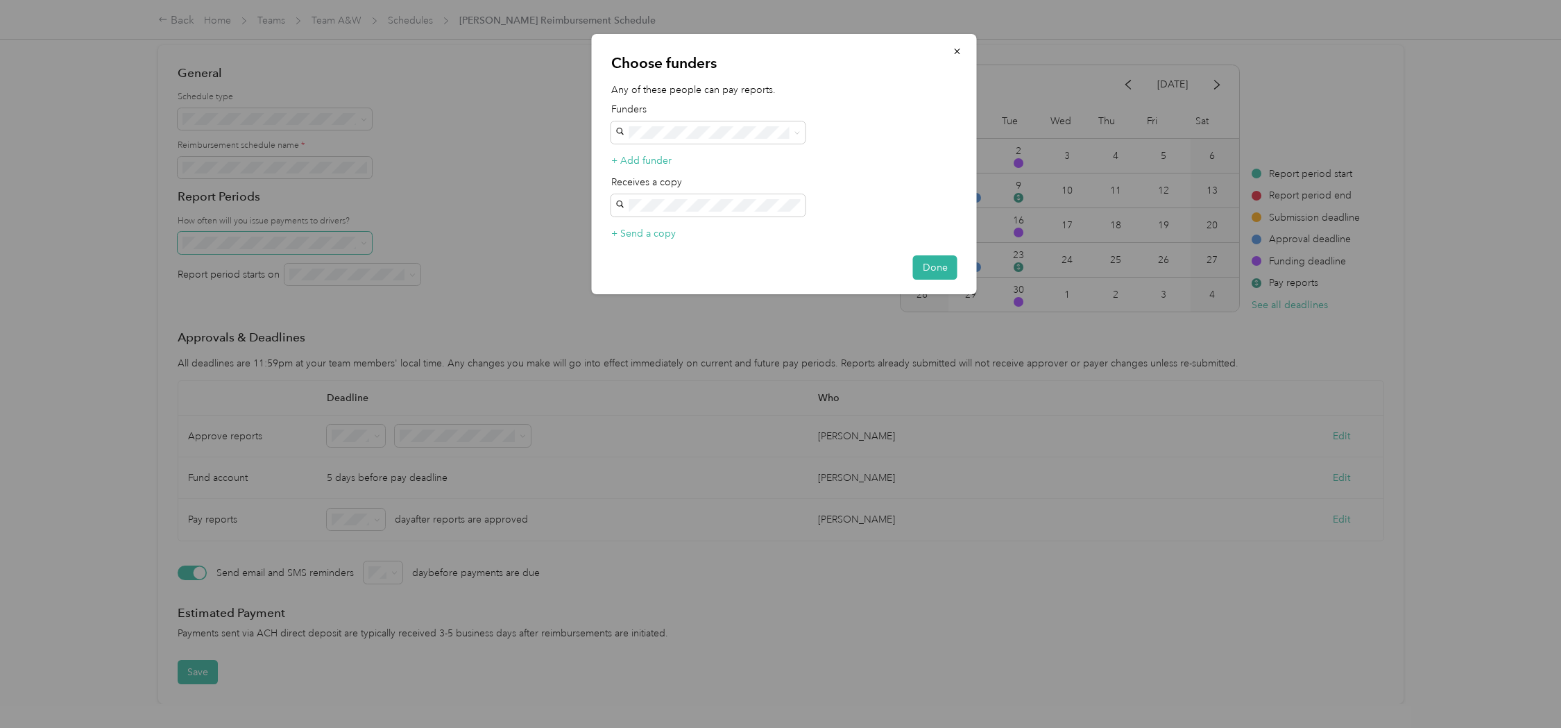
click at [843, 177] on p "Receives a copy" at bounding box center [784, 181] width 346 height 27
click at [928, 261] on button "Done" at bounding box center [935, 267] width 44 height 24
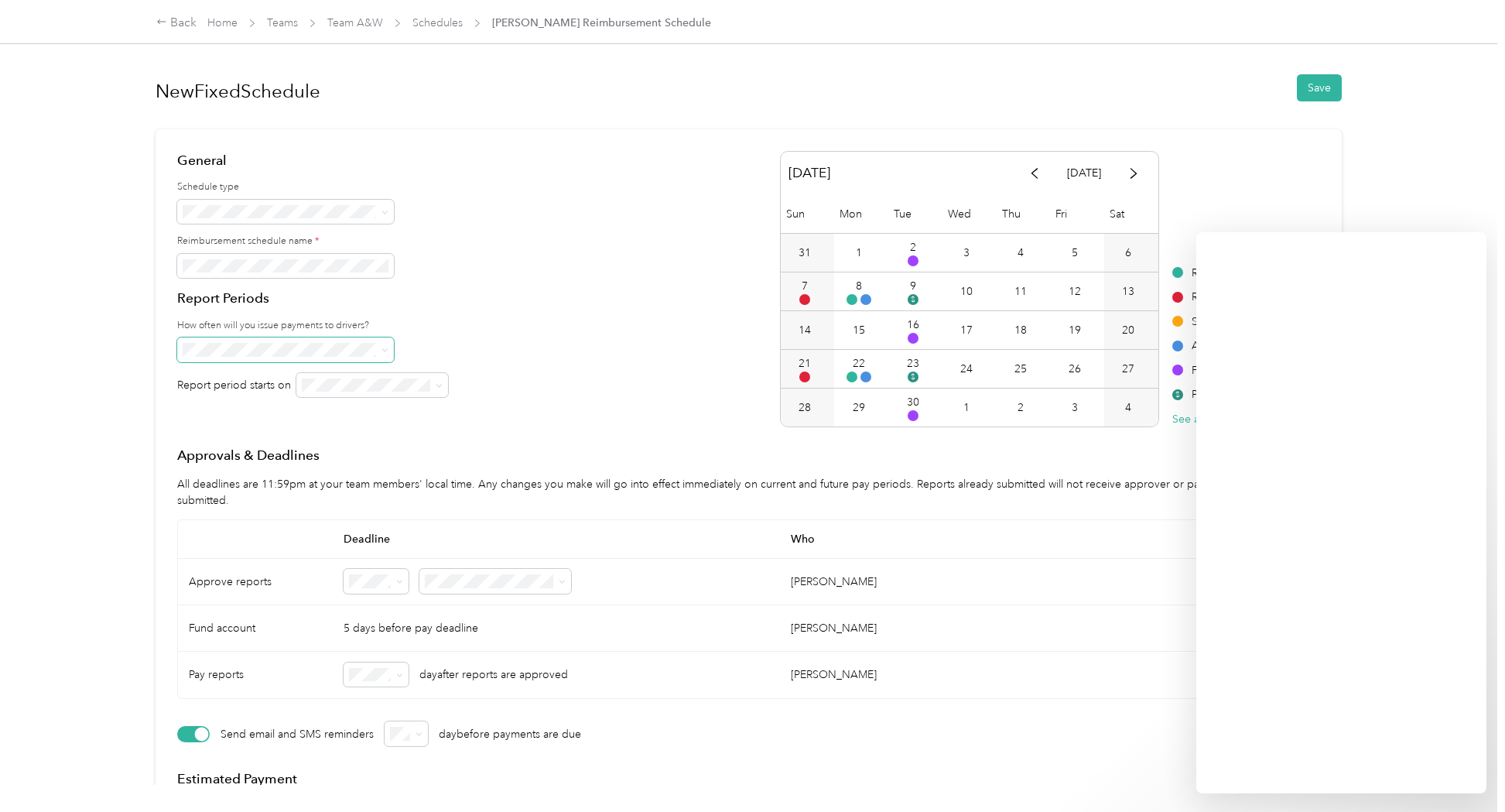
scroll to position [0, 0]
click at [215, 21] on link "Home" at bounding box center [222, 23] width 30 height 13
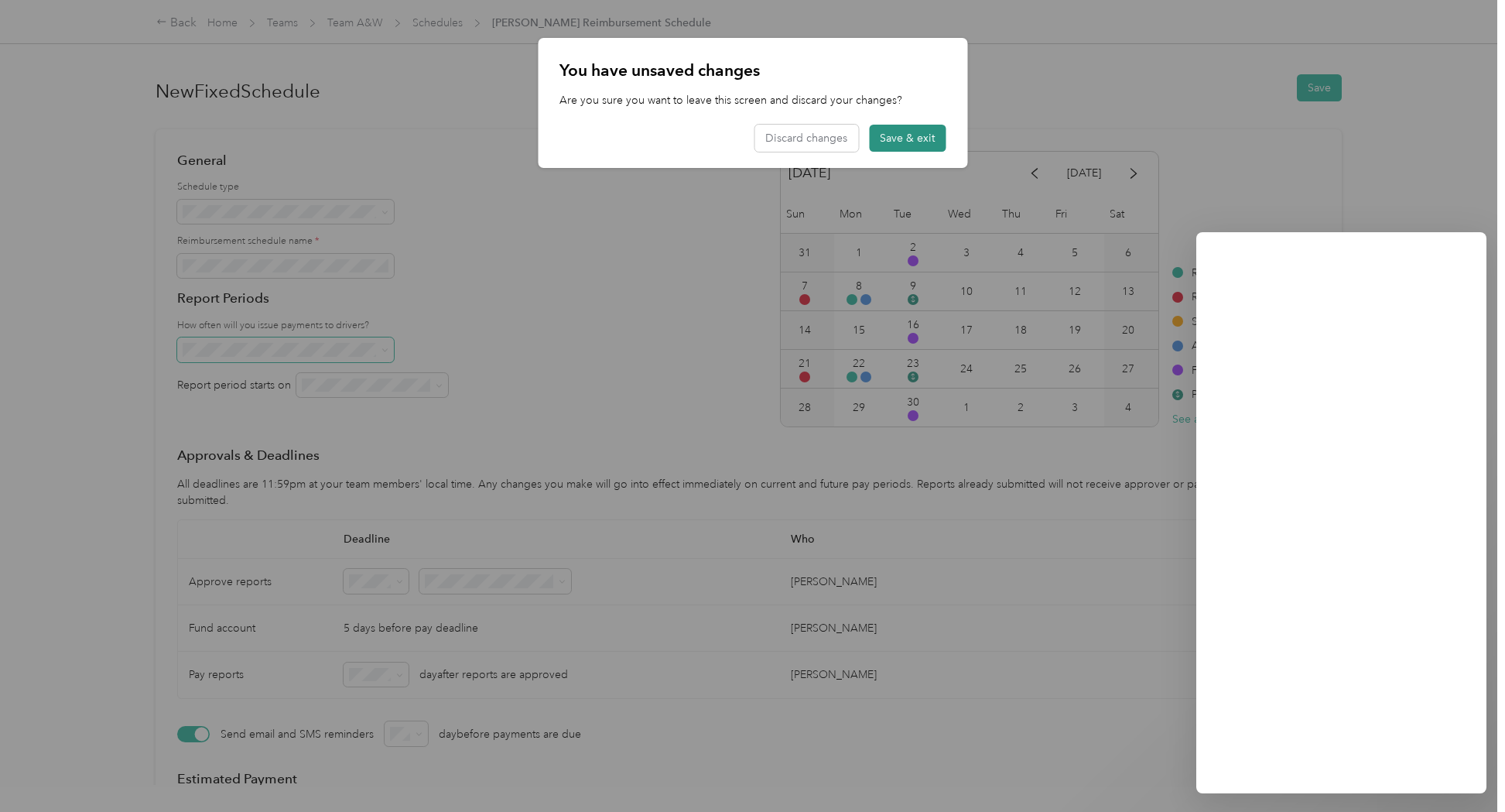
click at [900, 143] on button "Save & exit" at bounding box center [907, 138] width 77 height 27
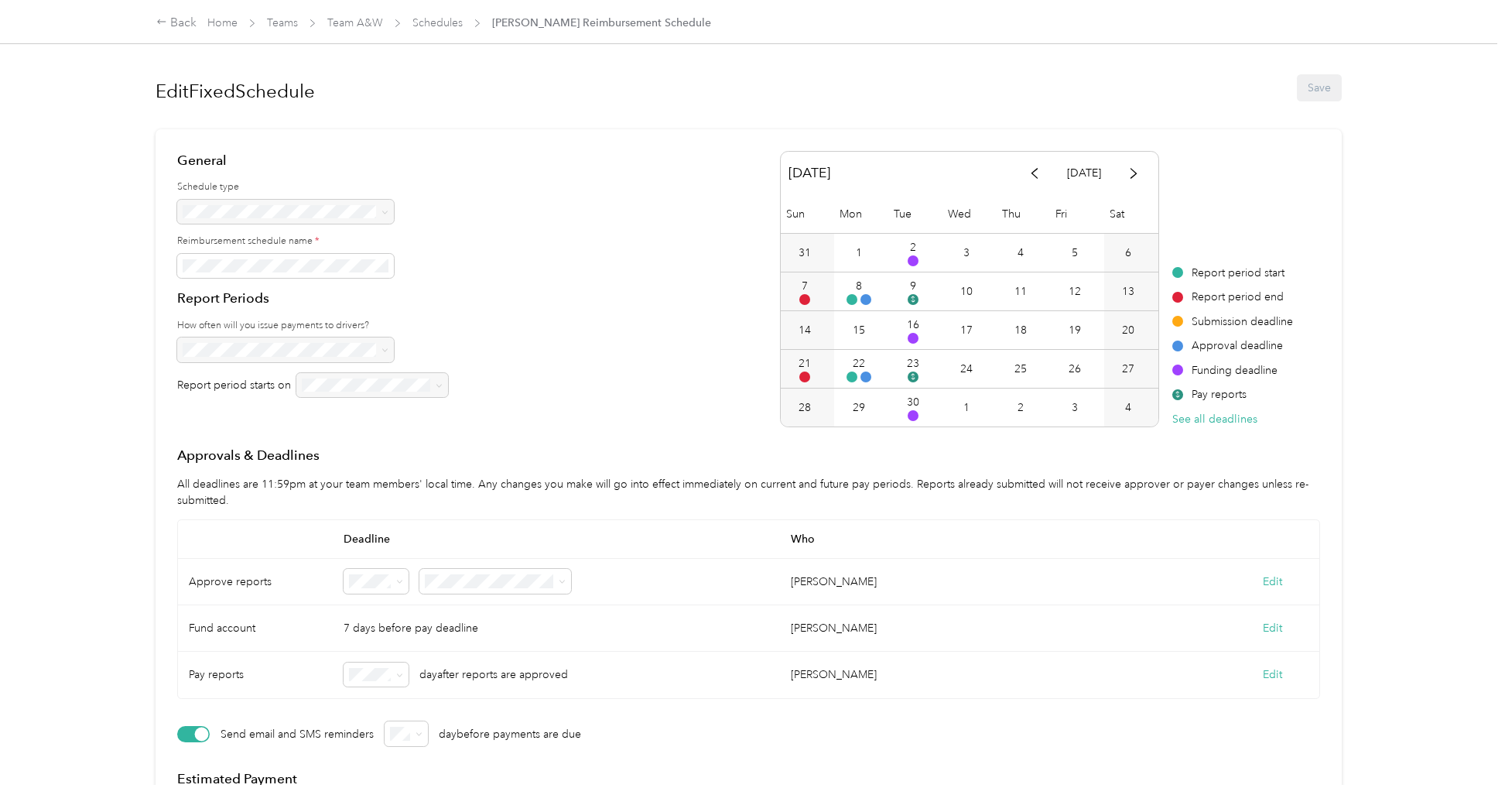
click at [361, 348] on div at bounding box center [312, 350] width 271 height 25
click at [1198, 415] on button "See all deadlines" at bounding box center [1214, 419] width 85 height 16
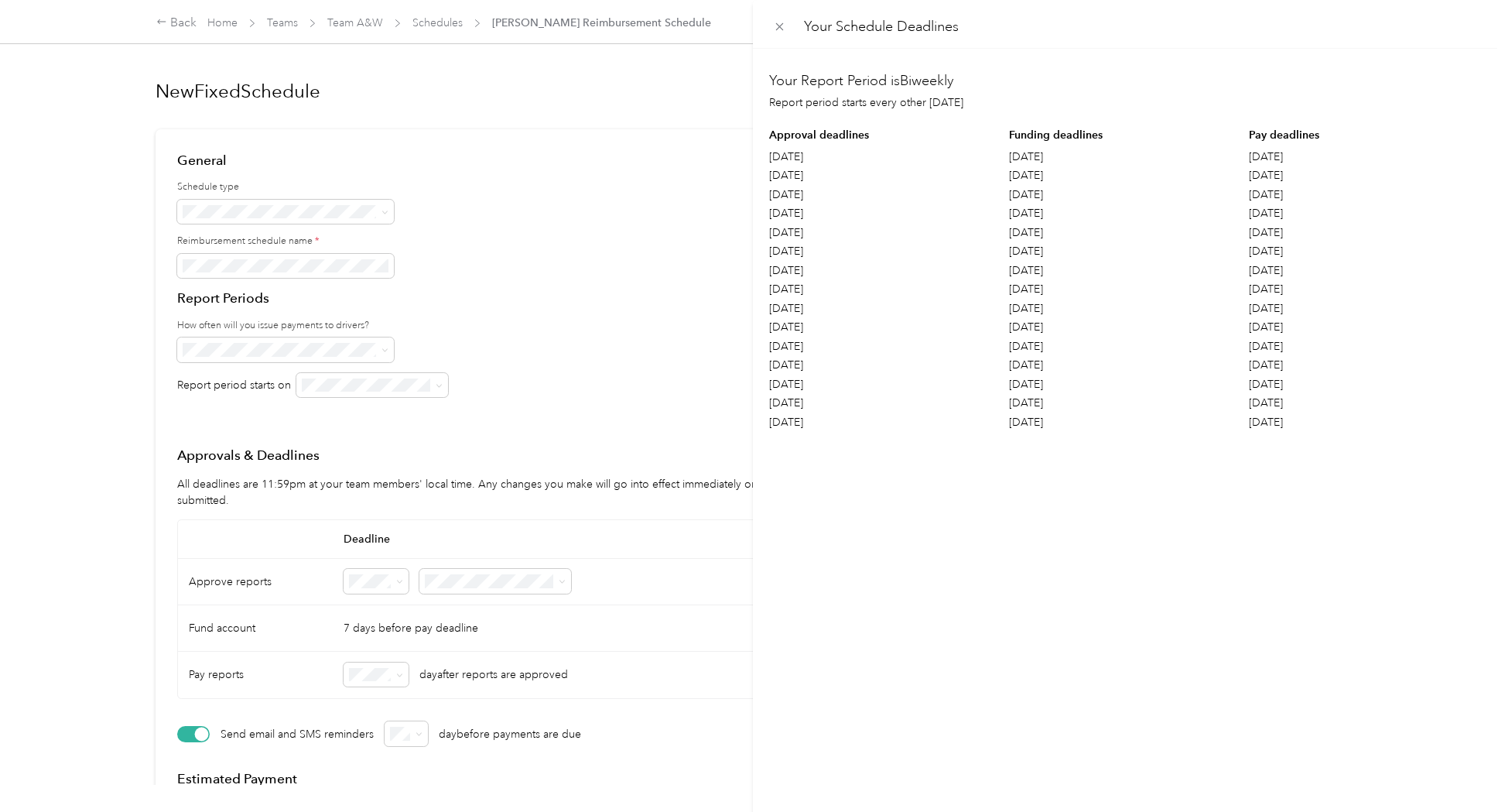
click at [436, 20] on div "Your Schedule Deadlines Your Report Period is Biweekly Report period starts eve…" at bounding box center [752, 406] width 1505 height 812
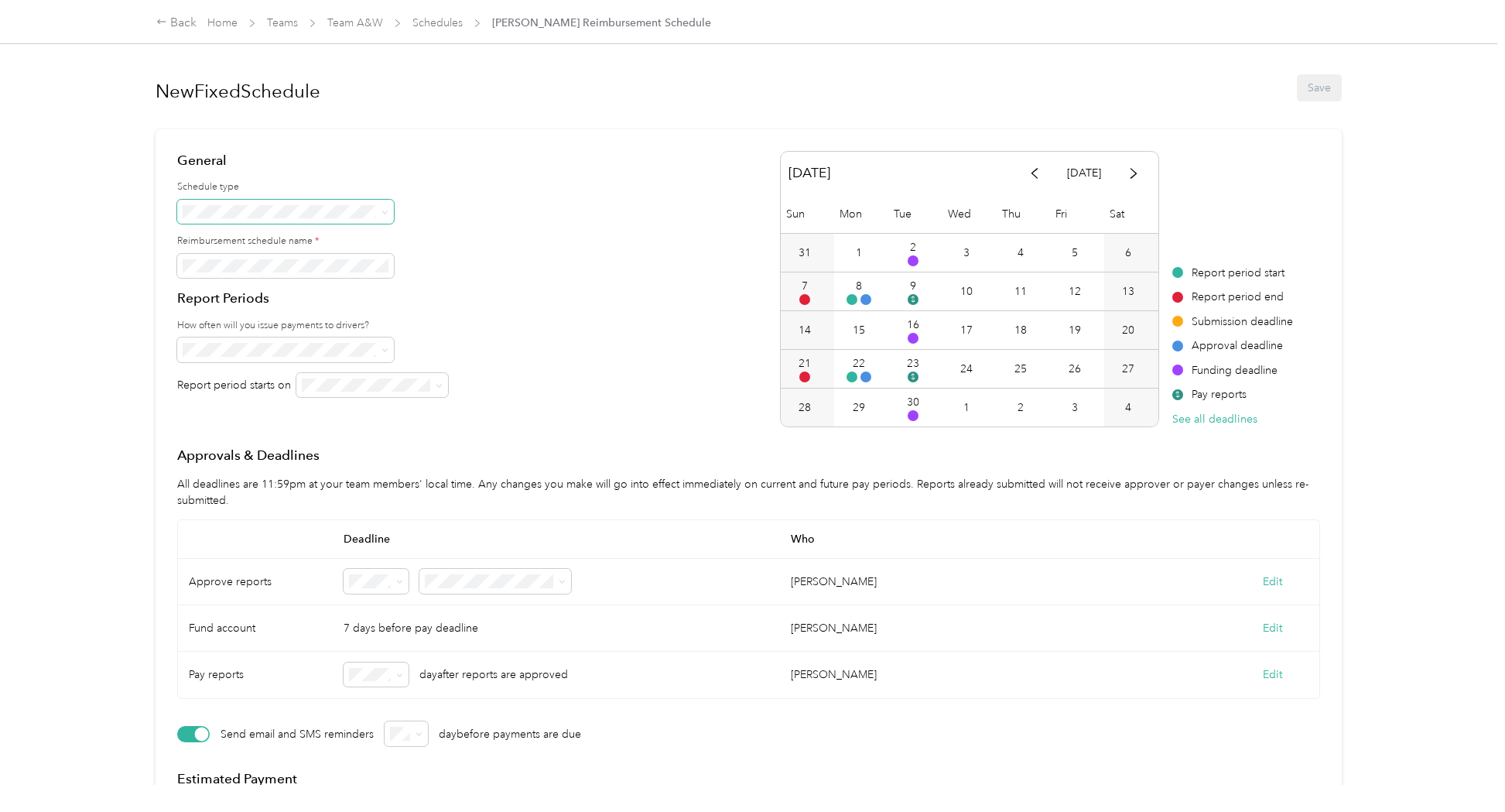
click at [379, 214] on span at bounding box center [382, 211] width 12 height 11
click at [295, 394] on div "1st and 16th" at bounding box center [286, 402] width 195 height 16
click at [261, 483] on span "Biweekly alternate" at bounding box center [232, 483] width 87 height 13
click at [1333, 96] on button "Save" at bounding box center [1319, 87] width 45 height 27
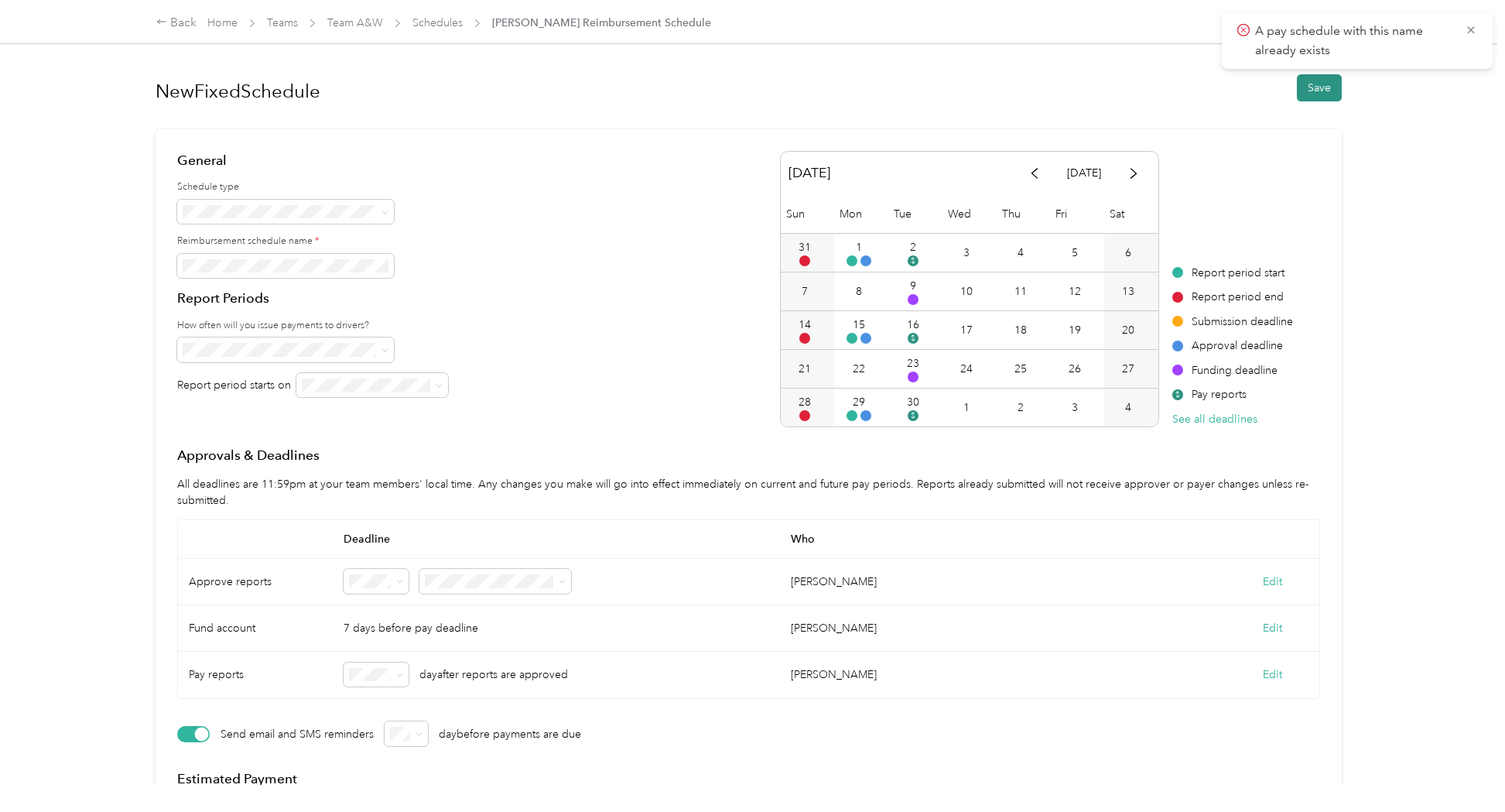
click at [1324, 87] on button "Save" at bounding box center [1319, 87] width 45 height 27
drag, startPoint x: 1475, startPoint y: 29, endPoint x: 1469, endPoint y: 44, distance: 16.2
click at [1475, 29] on icon at bounding box center [1470, 30] width 12 height 14
drag, startPoint x: 1472, startPoint y: 28, endPoint x: 1383, endPoint y: 40, distance: 89.8
click at [1473, 27] on icon at bounding box center [1470, 30] width 12 height 14
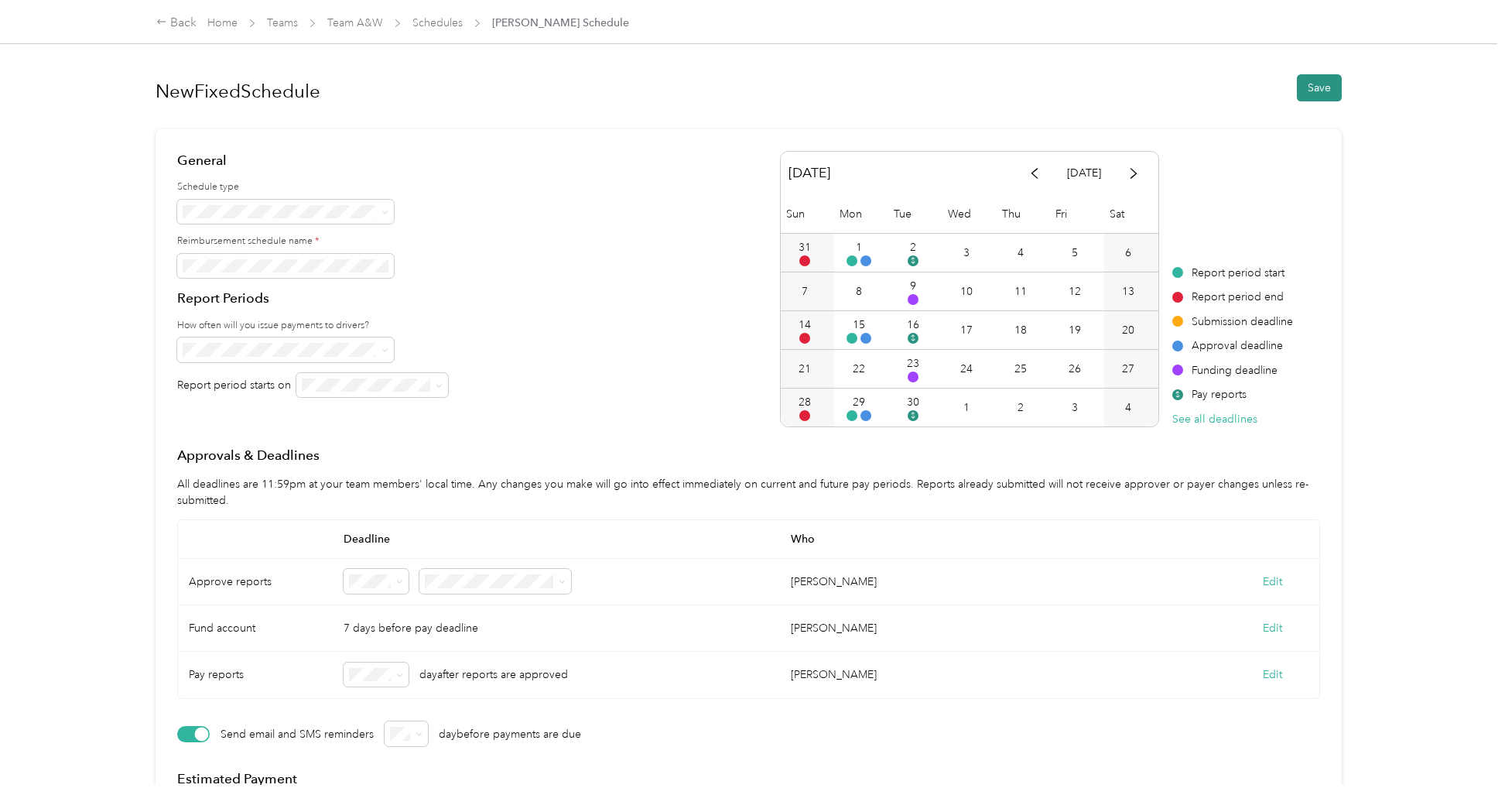
click at [1324, 82] on button "Save" at bounding box center [1319, 87] width 45 height 27
click at [1471, 30] on icon at bounding box center [1470, 29] width 7 height 7
click at [219, 23] on link "Home" at bounding box center [222, 23] width 30 height 13
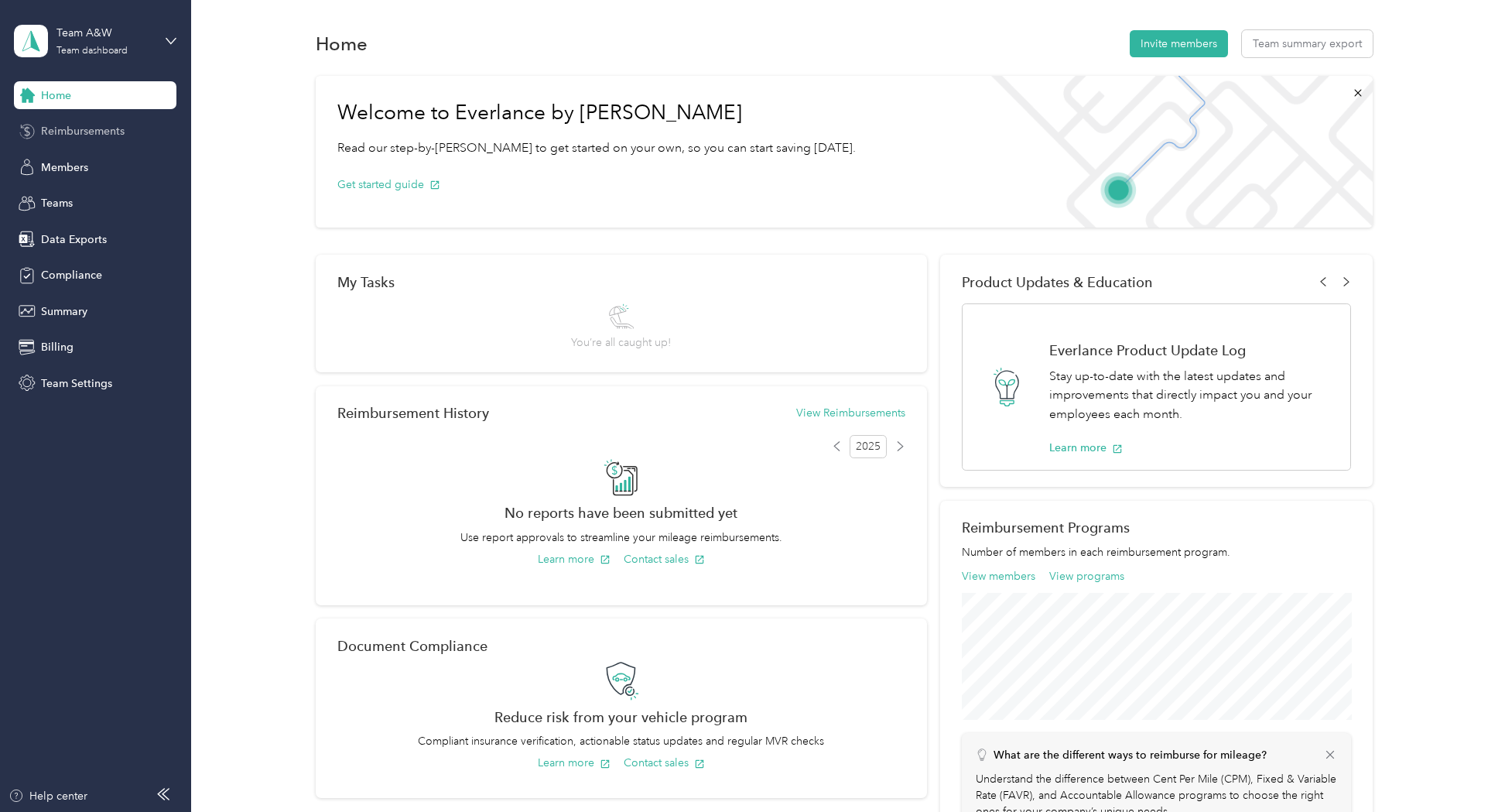
click at [78, 126] on span "Reimbursements" at bounding box center [83, 131] width 83 height 16
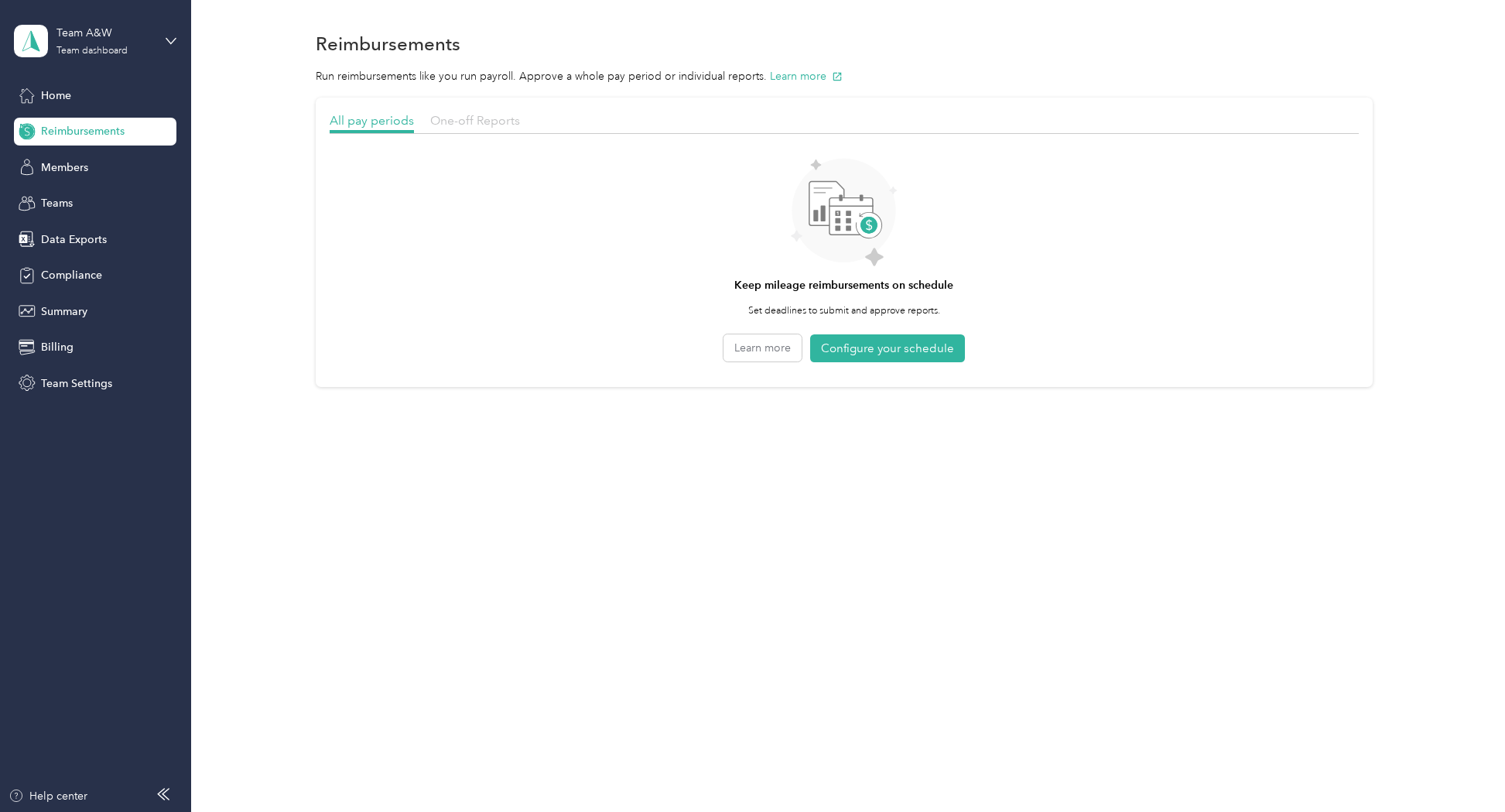
click at [474, 119] on span "One-off Reports" at bounding box center [474, 121] width 90 height 15
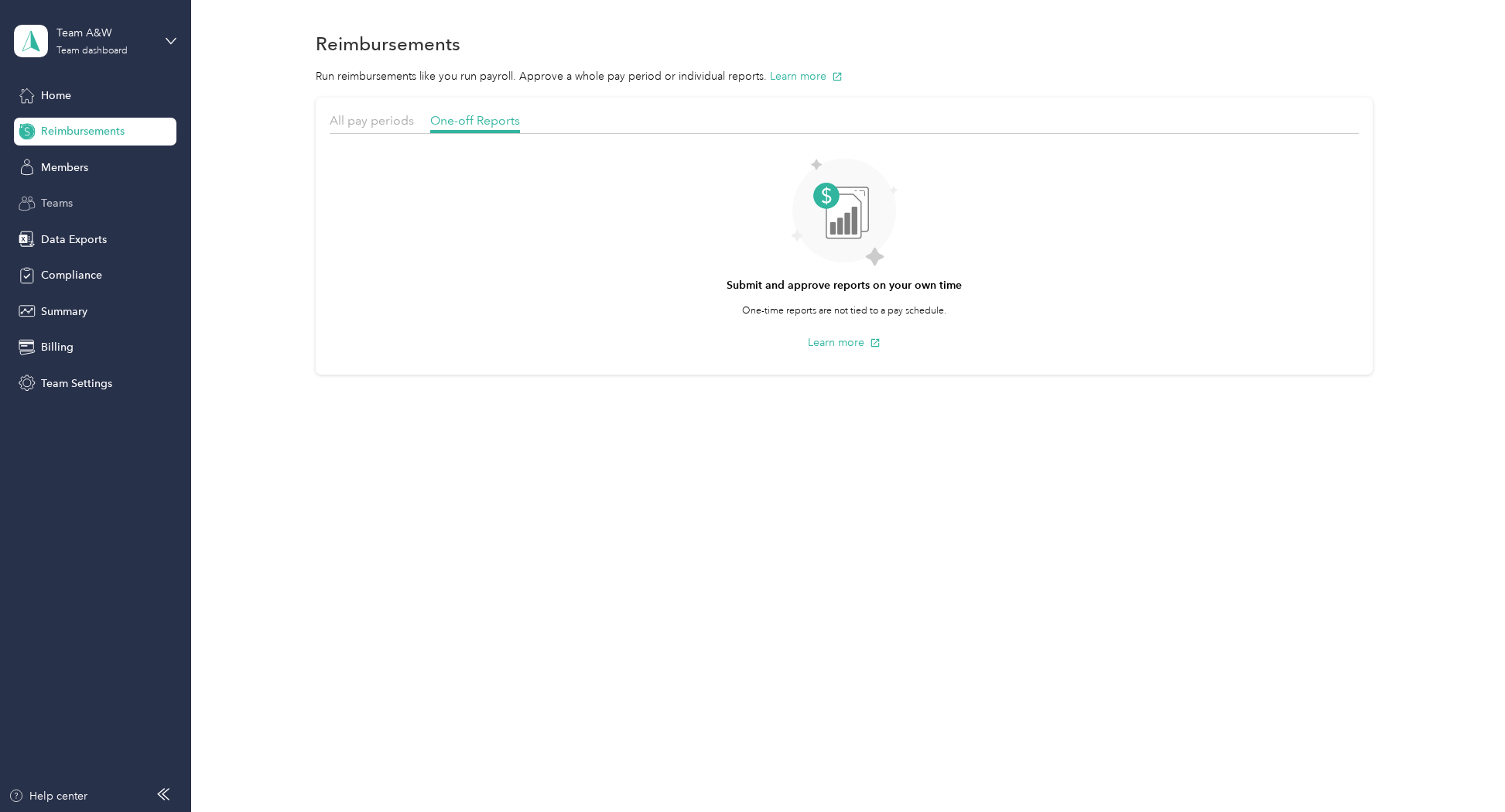
click at [49, 207] on span "Teams" at bounding box center [57, 203] width 32 height 16
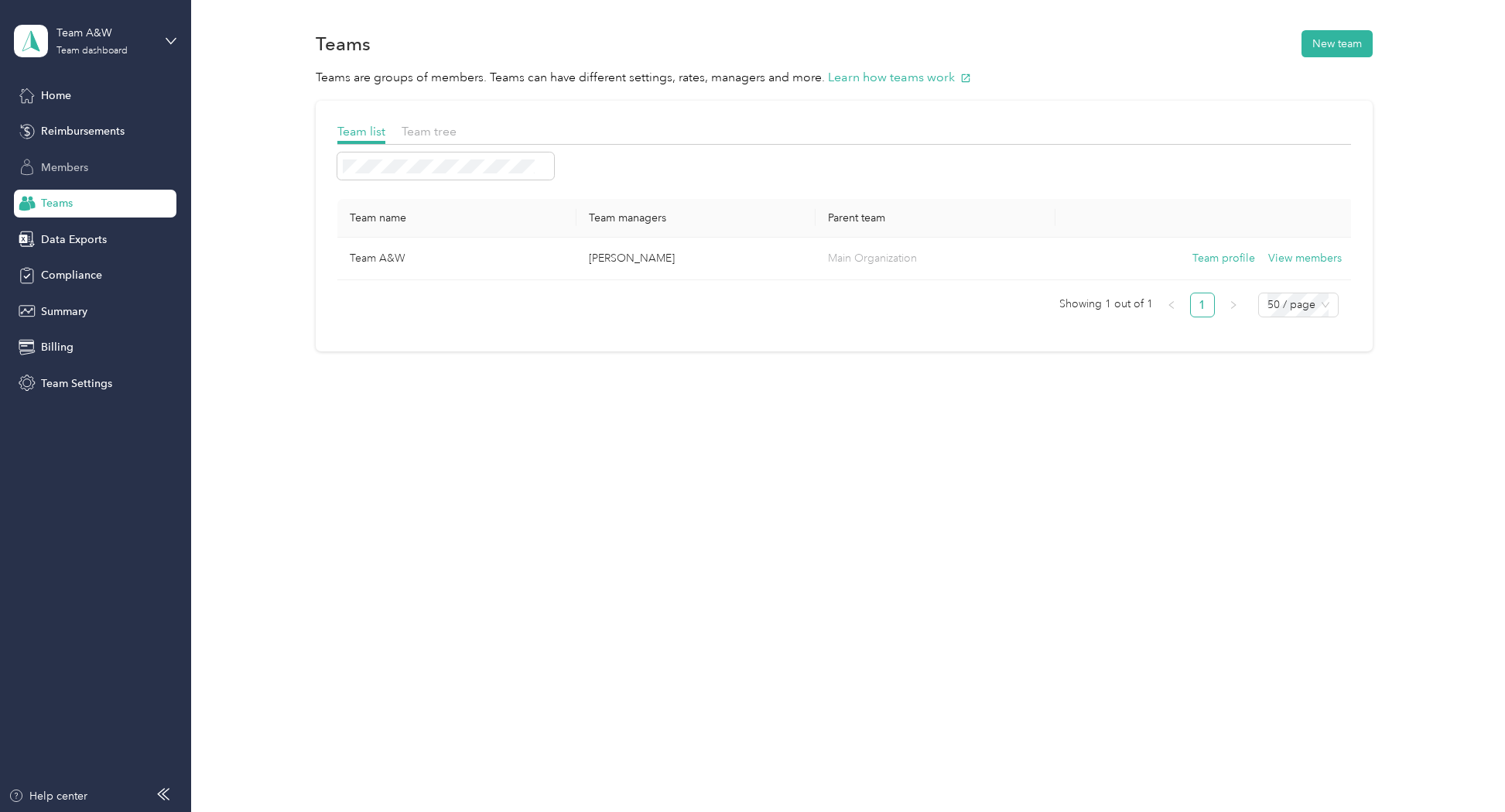
click at [71, 166] on span "Members" at bounding box center [65, 168] width 47 height 16
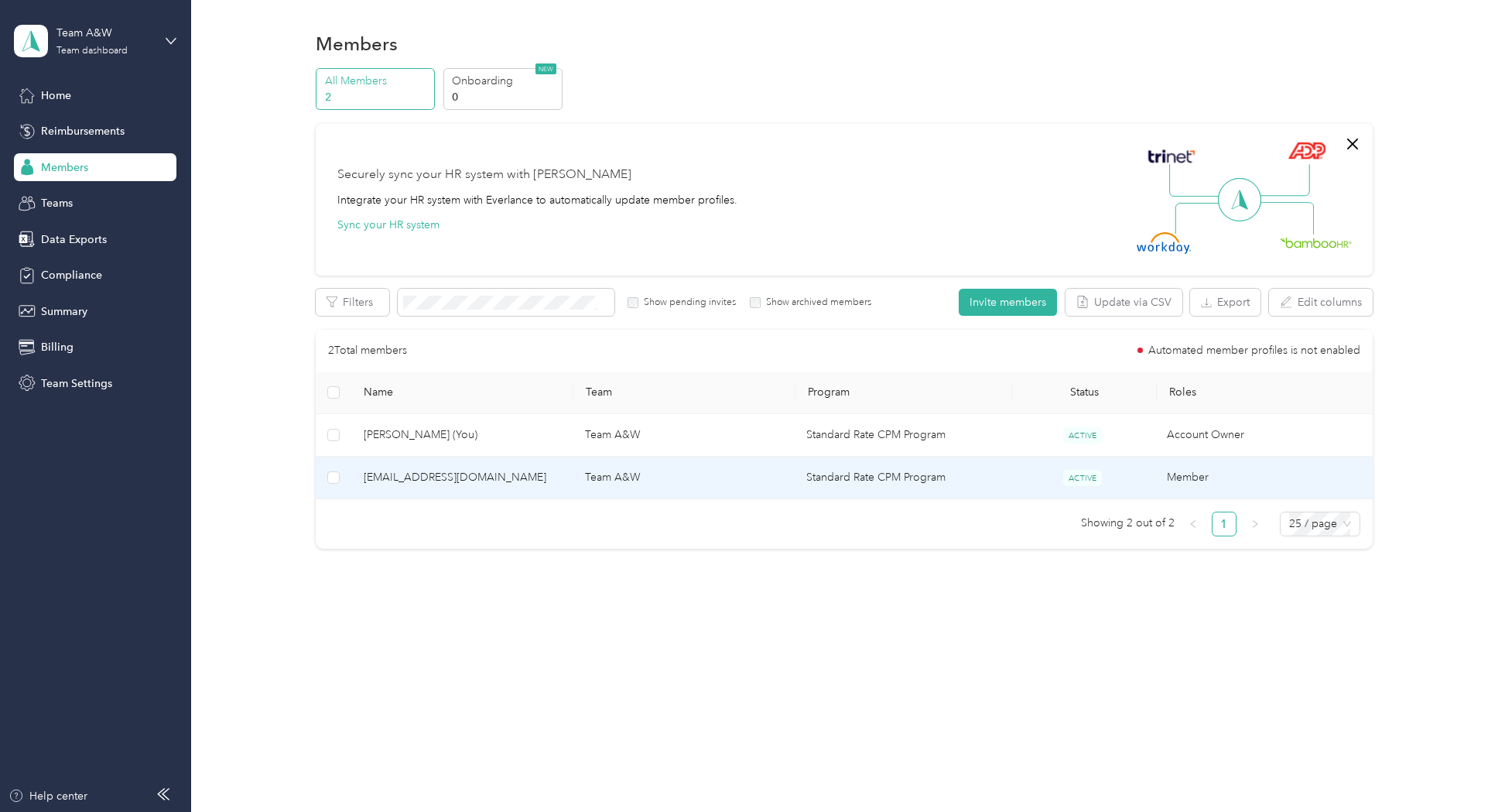
click at [611, 475] on td "Team A&W" at bounding box center [682, 478] width 221 height 43
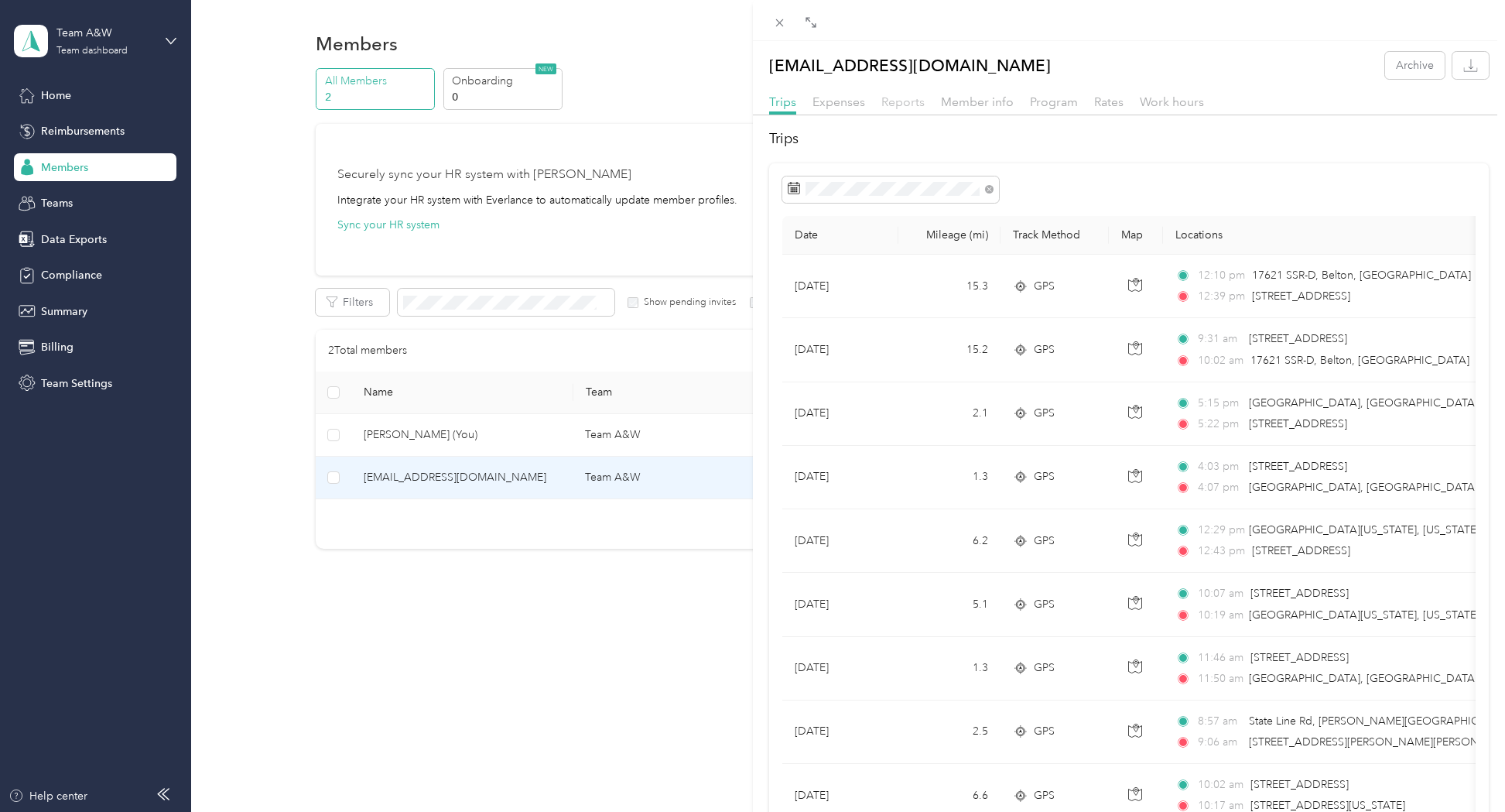
click at [890, 100] on span "Reports" at bounding box center [903, 102] width 44 height 15
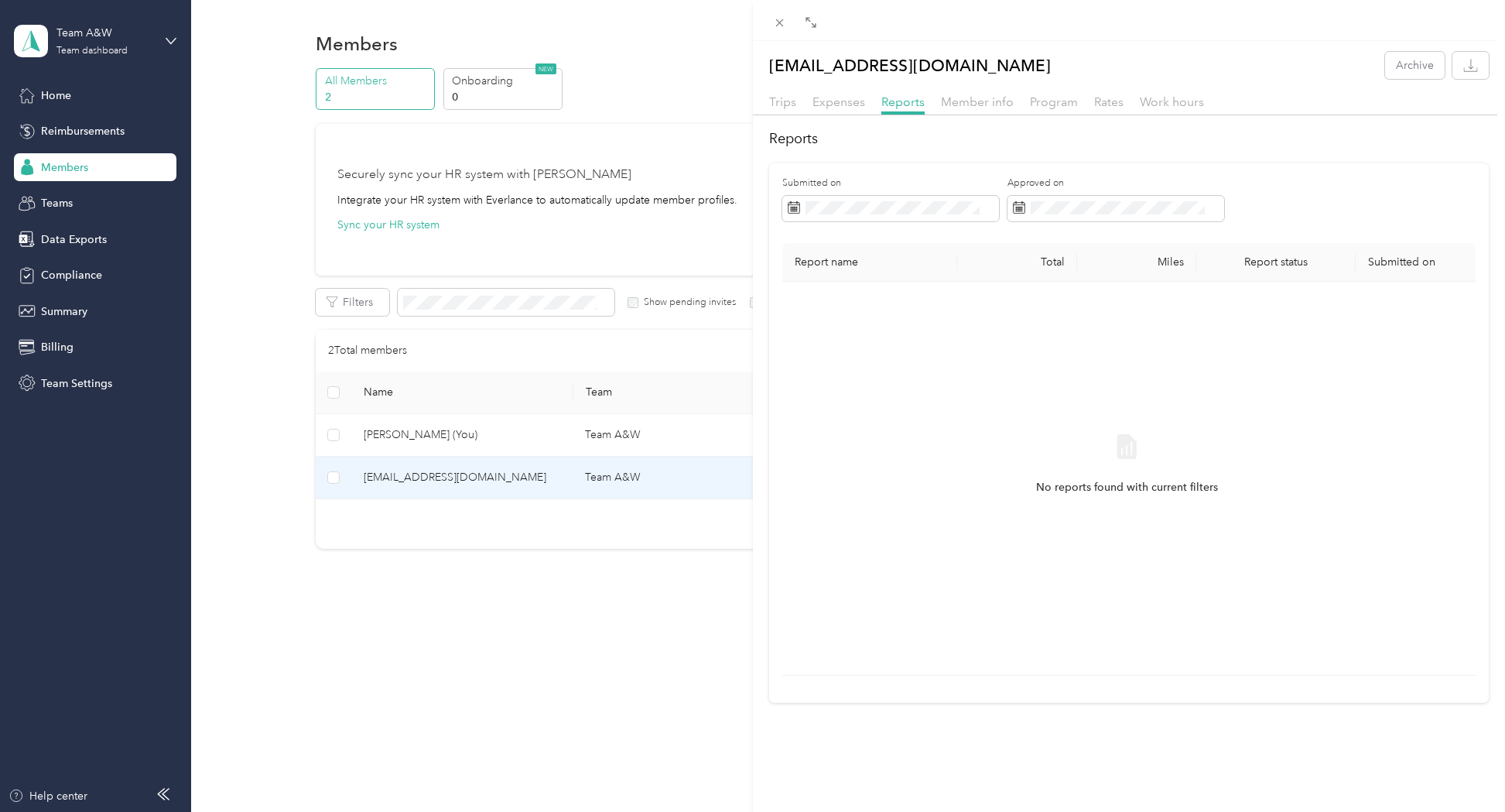
click at [87, 130] on div "[EMAIL_ADDRESS][DOMAIN_NAME] Archive Trips Expenses Reports Member info Program…" at bounding box center [752, 406] width 1505 height 812
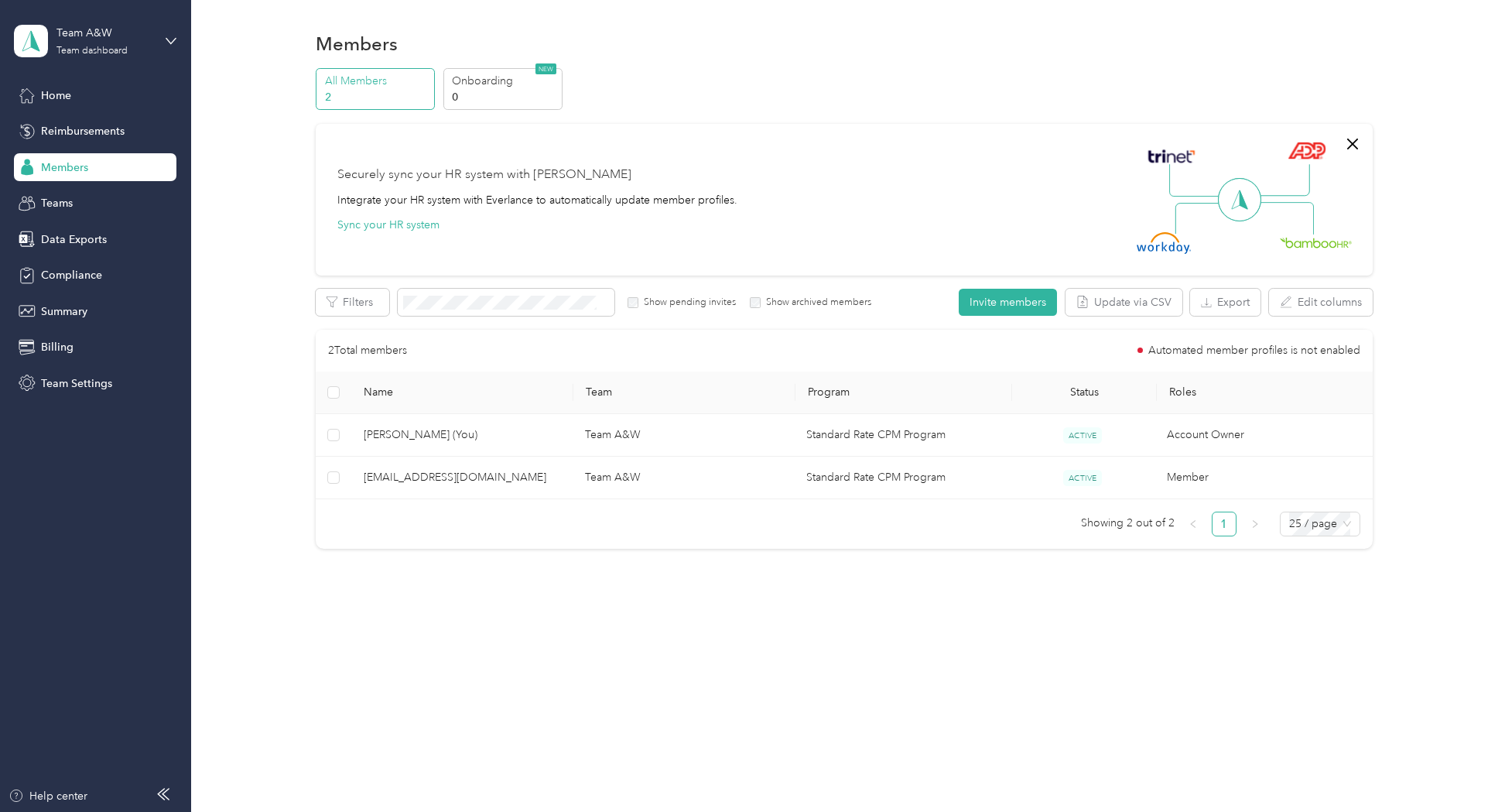
click at [83, 131] on div at bounding box center [752, 406] width 1505 height 812
click at [83, 131] on span "Reimbursements" at bounding box center [83, 131] width 83 height 16
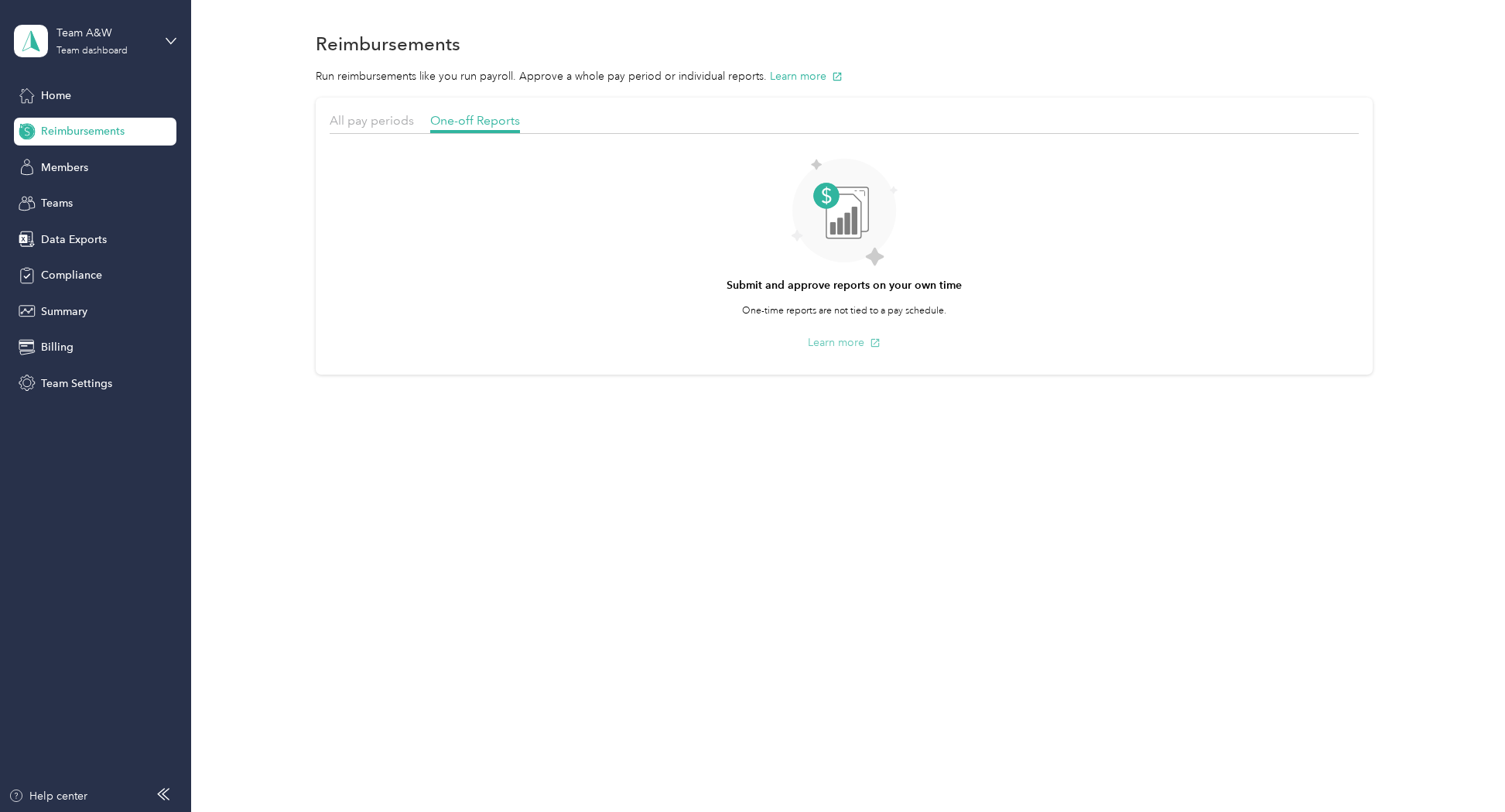
click at [833, 340] on button "Learn more" at bounding box center [844, 342] width 73 height 16
click at [58, 313] on span "Summary" at bounding box center [64, 312] width 46 height 16
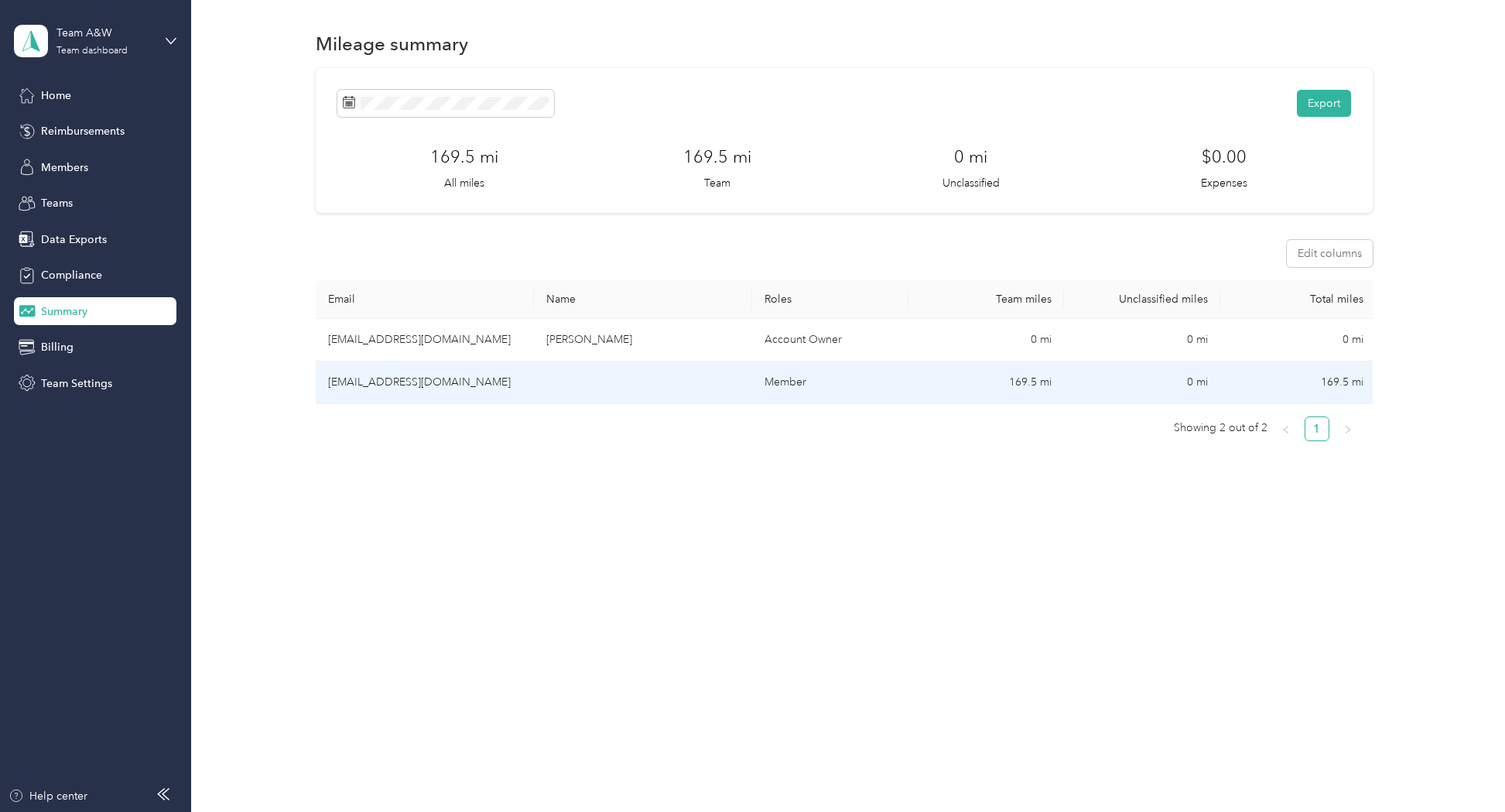
click at [387, 380] on td "[EMAIL_ADDRESS][DOMAIN_NAME]" at bounding box center [425, 382] width 219 height 43
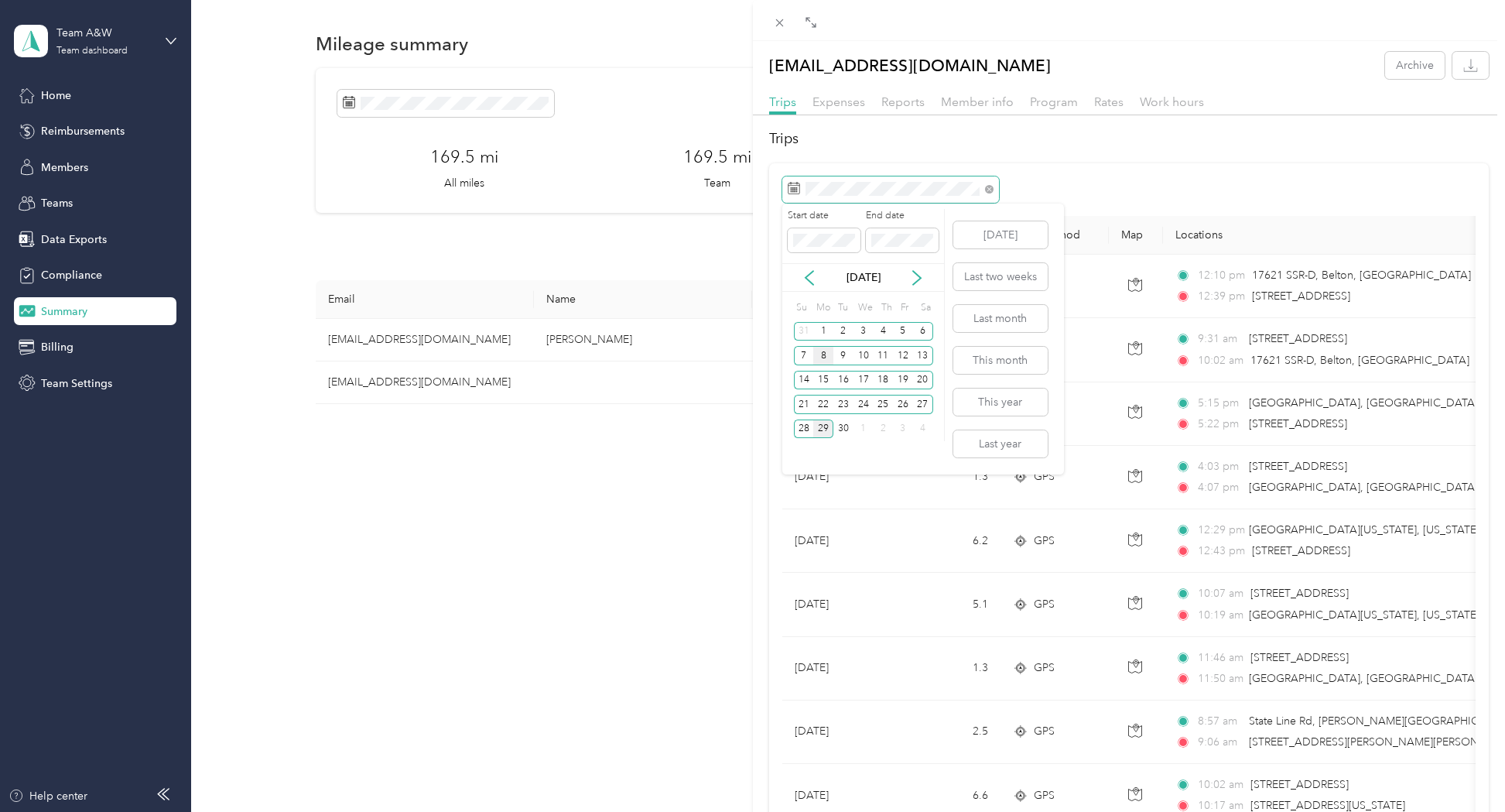
scroll to position [0, 1]
click at [823, 383] on div "15" at bounding box center [824, 380] width 20 height 19
click at [900, 407] on div "26" at bounding box center [903, 404] width 20 height 19
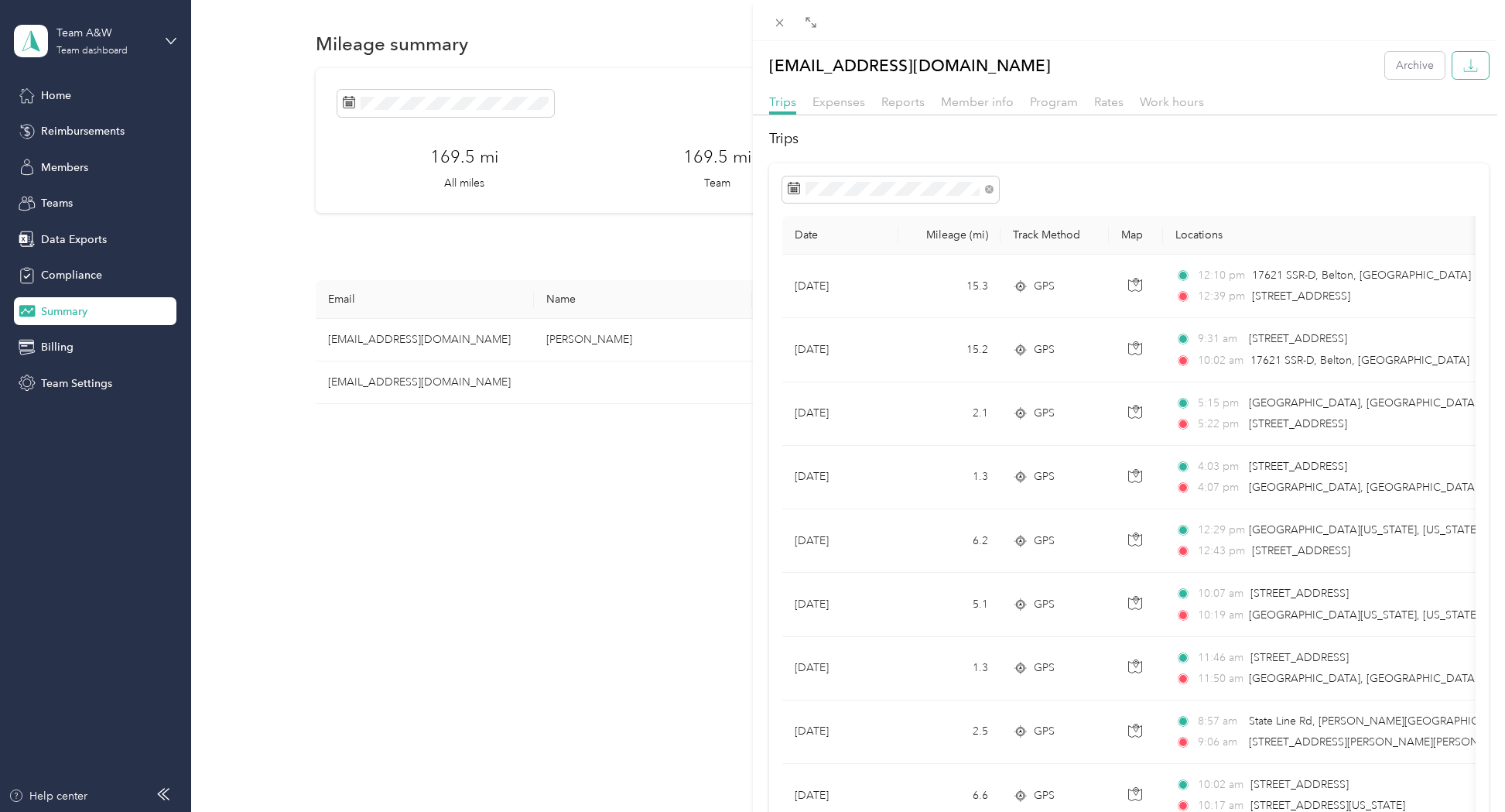
click at [1469, 60] on icon "button" at bounding box center [1471, 66] width 15 height 15
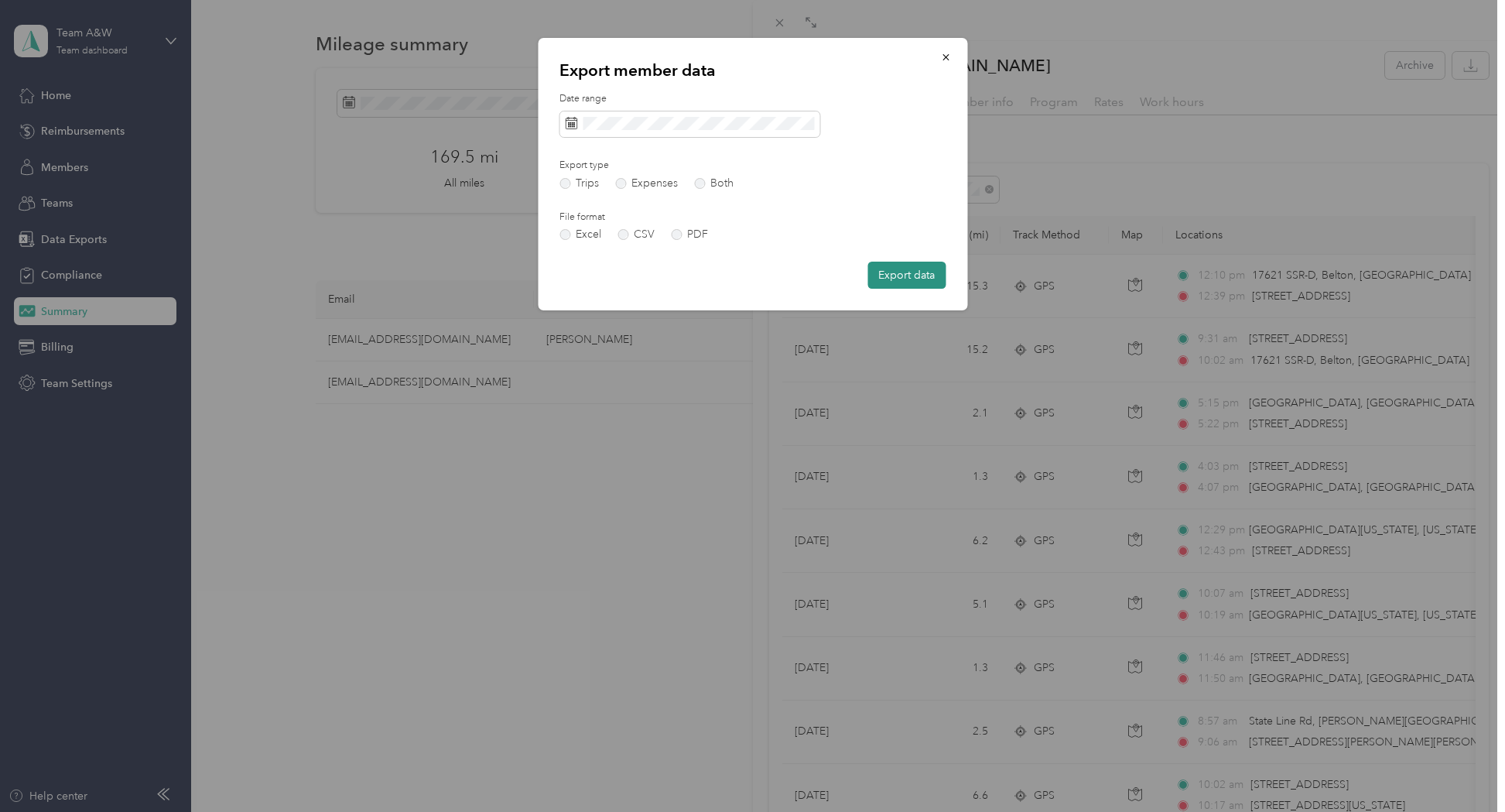
click at [907, 273] on button "Export data" at bounding box center [907, 274] width 79 height 27
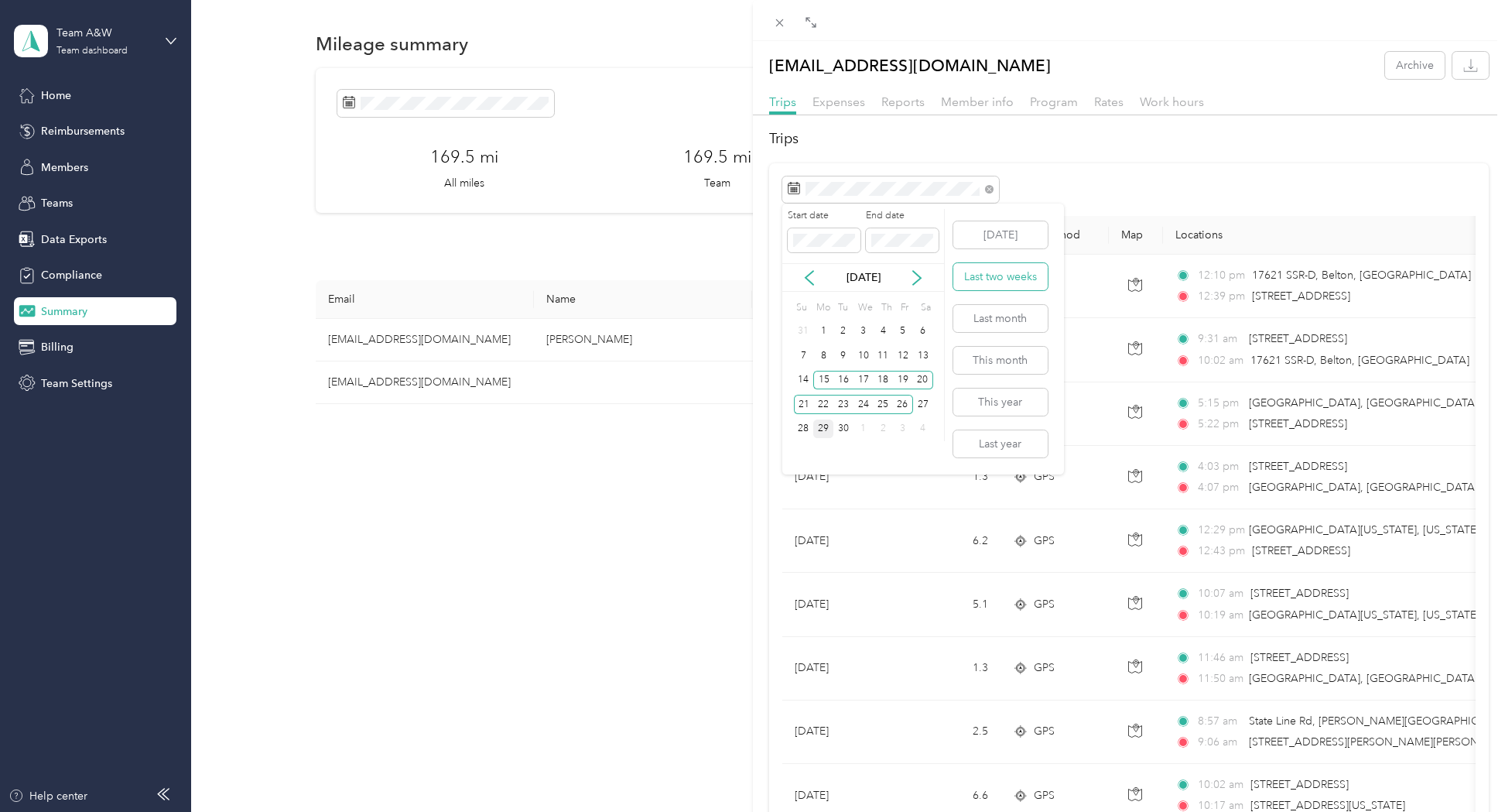
click at [994, 274] on button "Last two weeks" at bounding box center [1001, 276] width 95 height 27
click at [805, 426] on div "28" at bounding box center [804, 429] width 20 height 19
click at [815, 232] on span at bounding box center [824, 240] width 73 height 25
click at [822, 431] on div "29" at bounding box center [823, 429] width 20 height 19
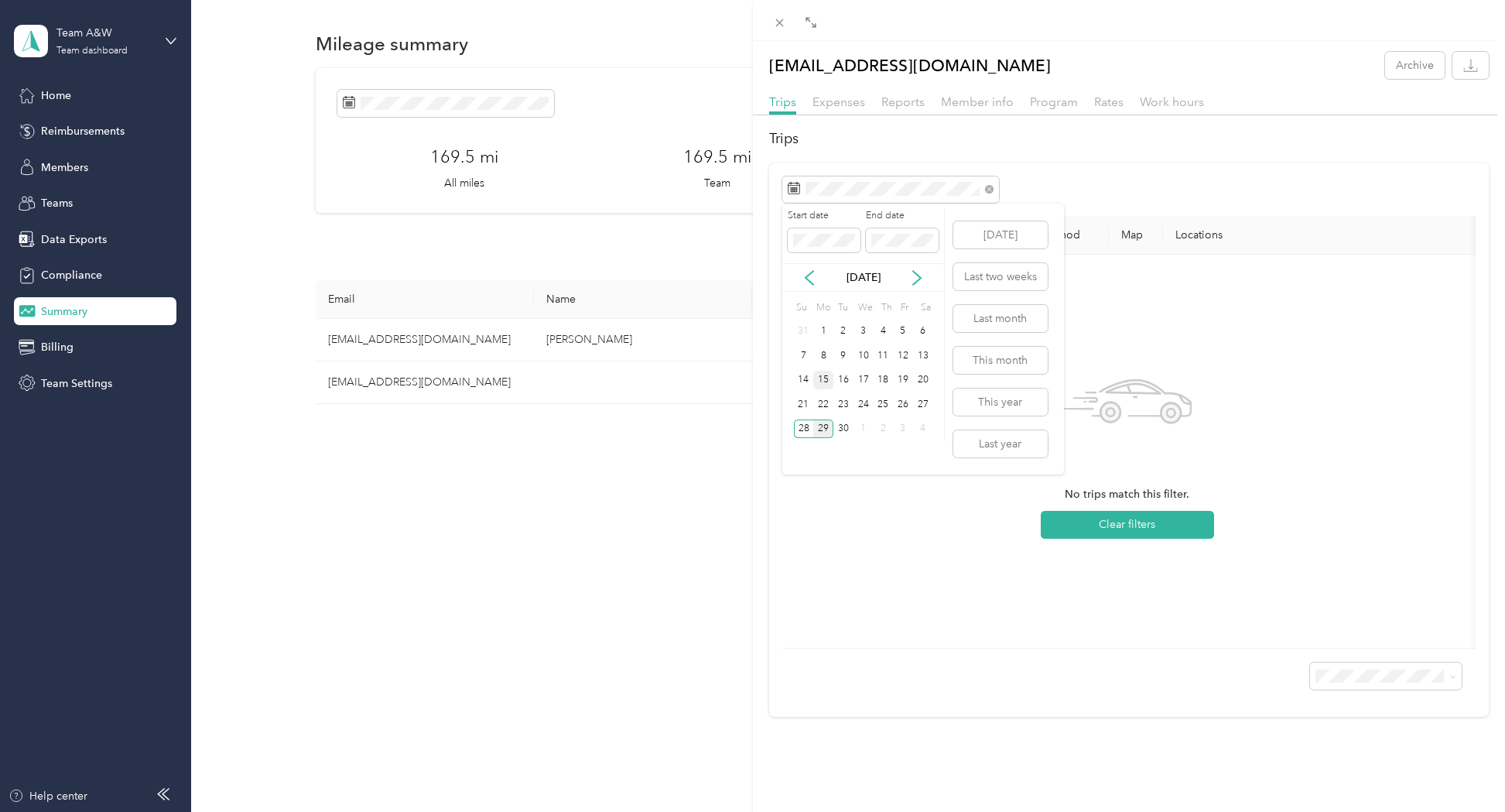
click at [823, 381] on div "15" at bounding box center [823, 380] width 20 height 19
click at [799, 427] on div "28" at bounding box center [804, 429] width 20 height 19
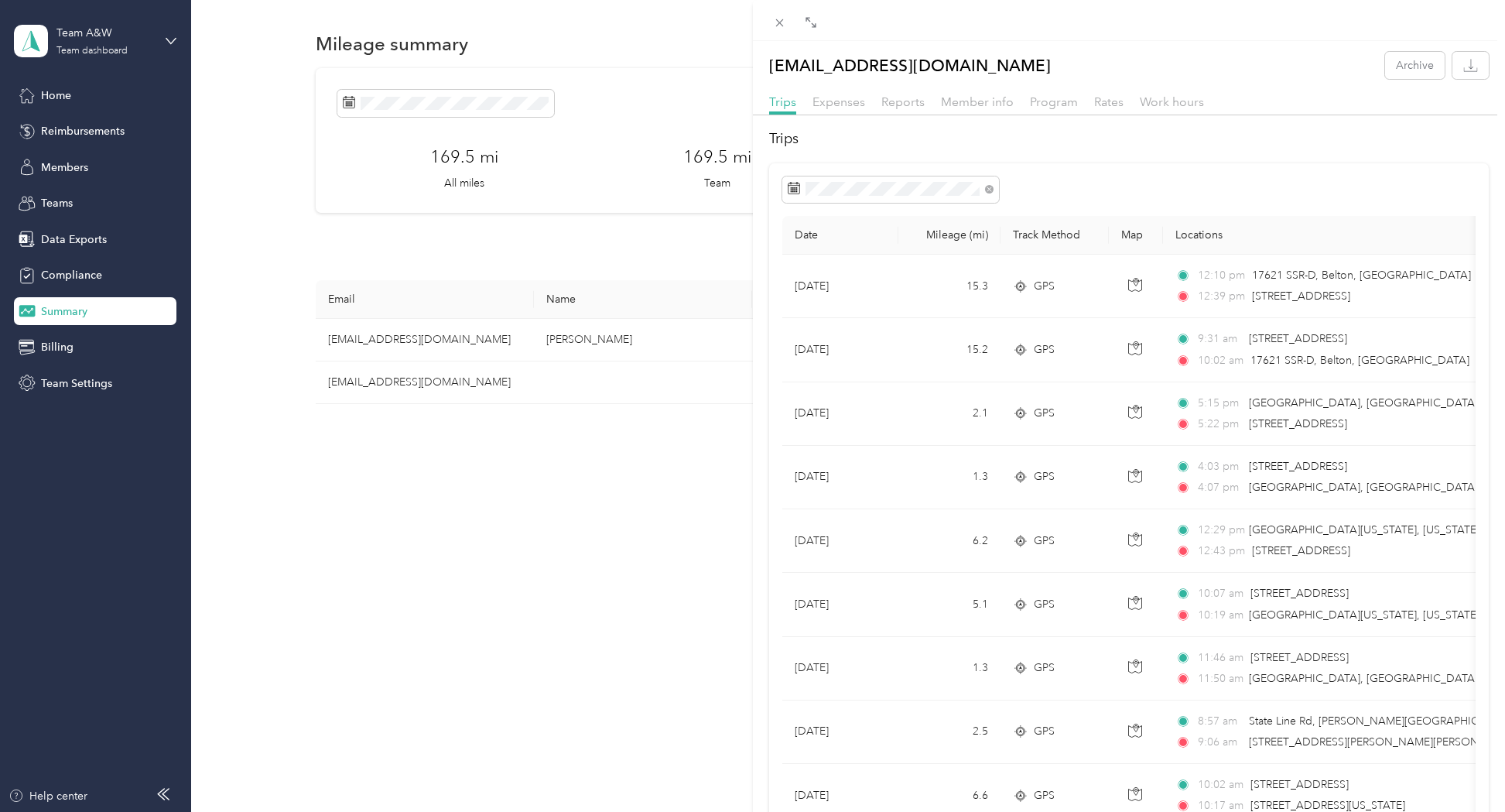
click at [1469, 71] on icon "button" at bounding box center [1470, 70] width 13 height 4
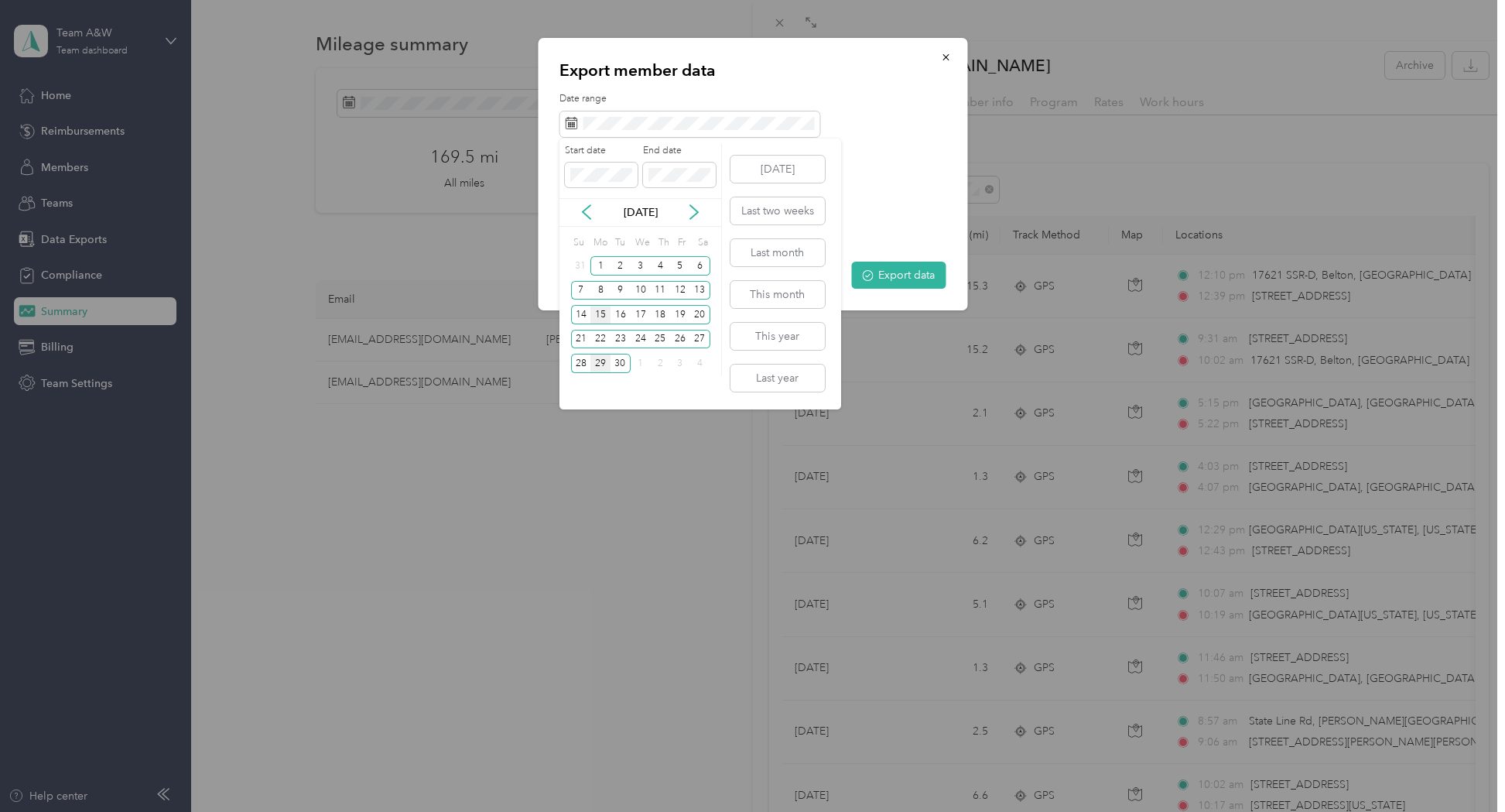
click at [602, 317] on div "15" at bounding box center [600, 315] width 20 height 19
click at [579, 365] on div "28" at bounding box center [580, 363] width 20 height 19
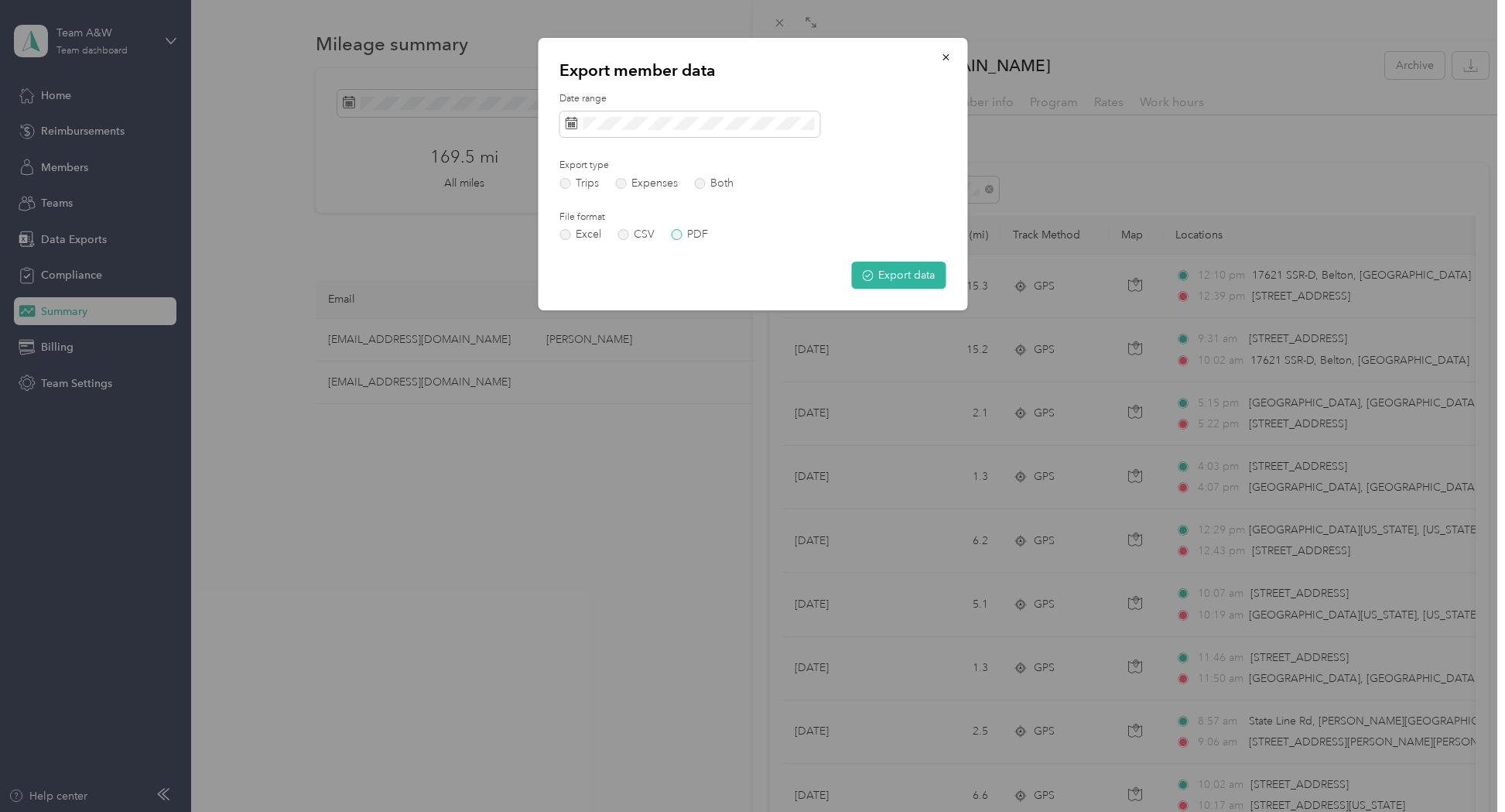
click at [681, 235] on label "PDF" at bounding box center [690, 234] width 37 height 11
click at [920, 276] on button "Export data" at bounding box center [898, 274] width 95 height 27
